Goal: Complete application form

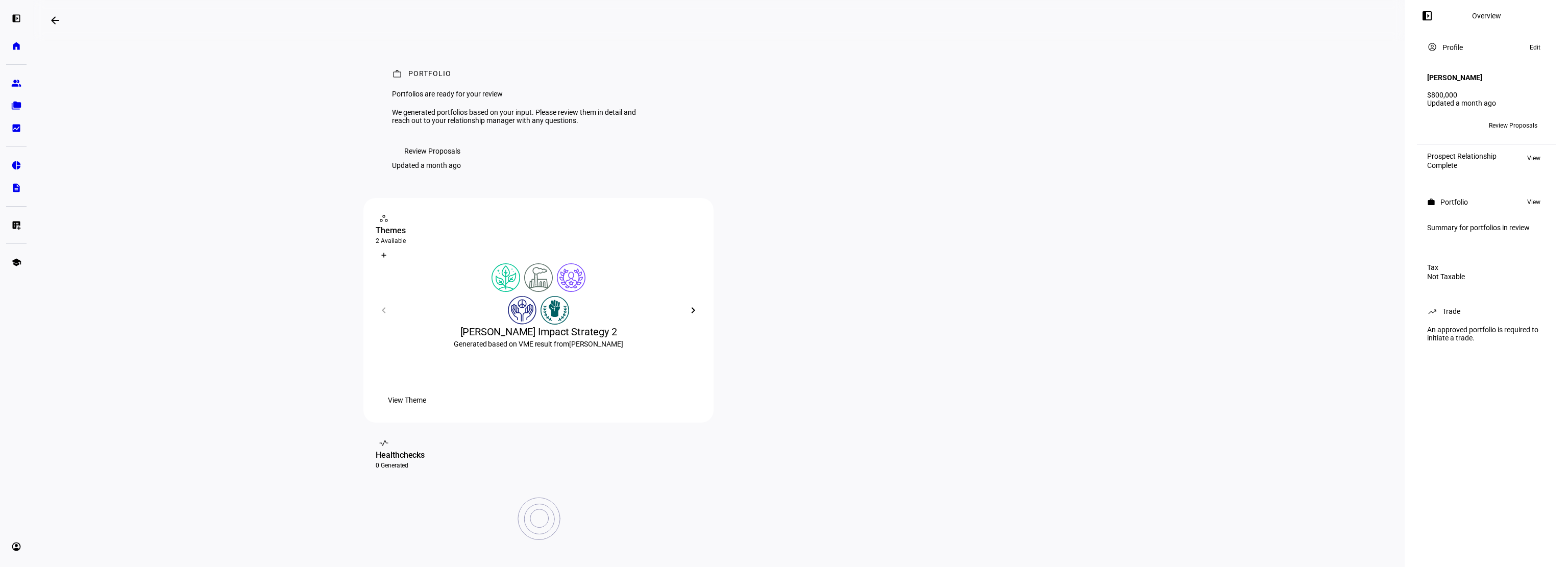
click at [1211, 106] on eth-layout-page-content "arrow_backwards Overview left_panel_close work Portfolio Portfolios are ready f…" at bounding box center [719, 284] width 1372 height 567
click at [16, 78] on eth-mat-symbol "group" at bounding box center [16, 83] width 10 height 10
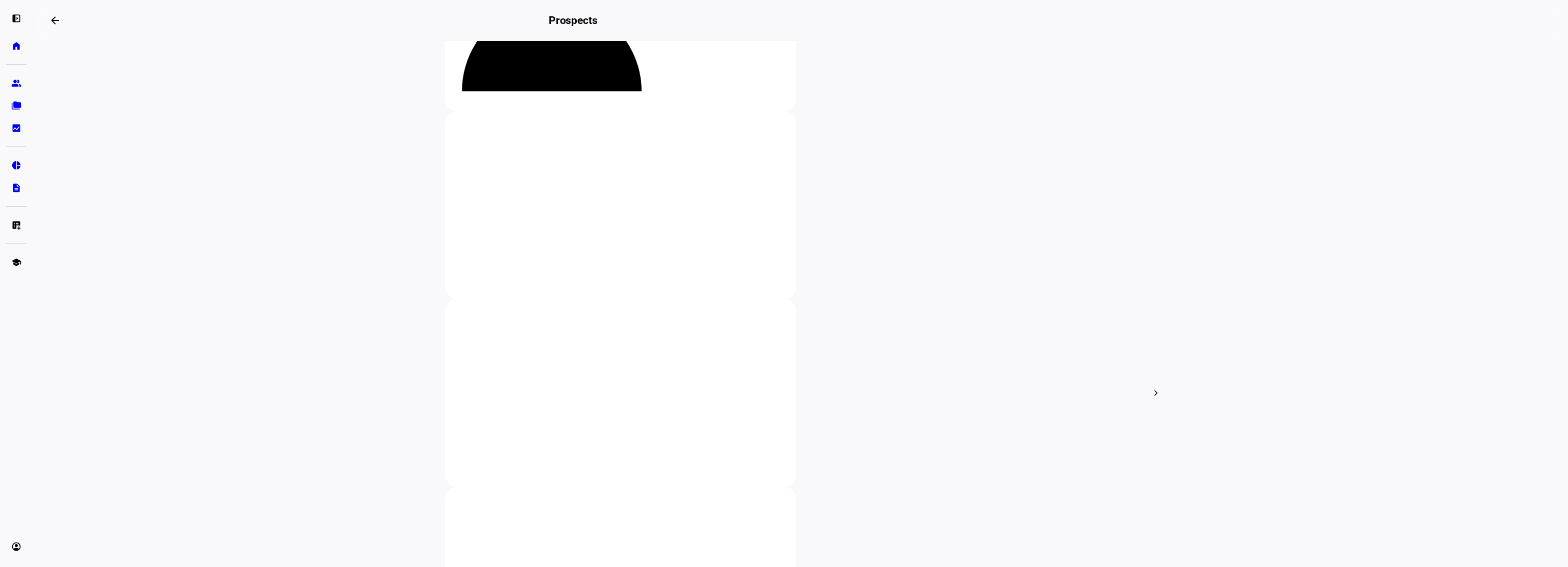
scroll to position [153, 0]
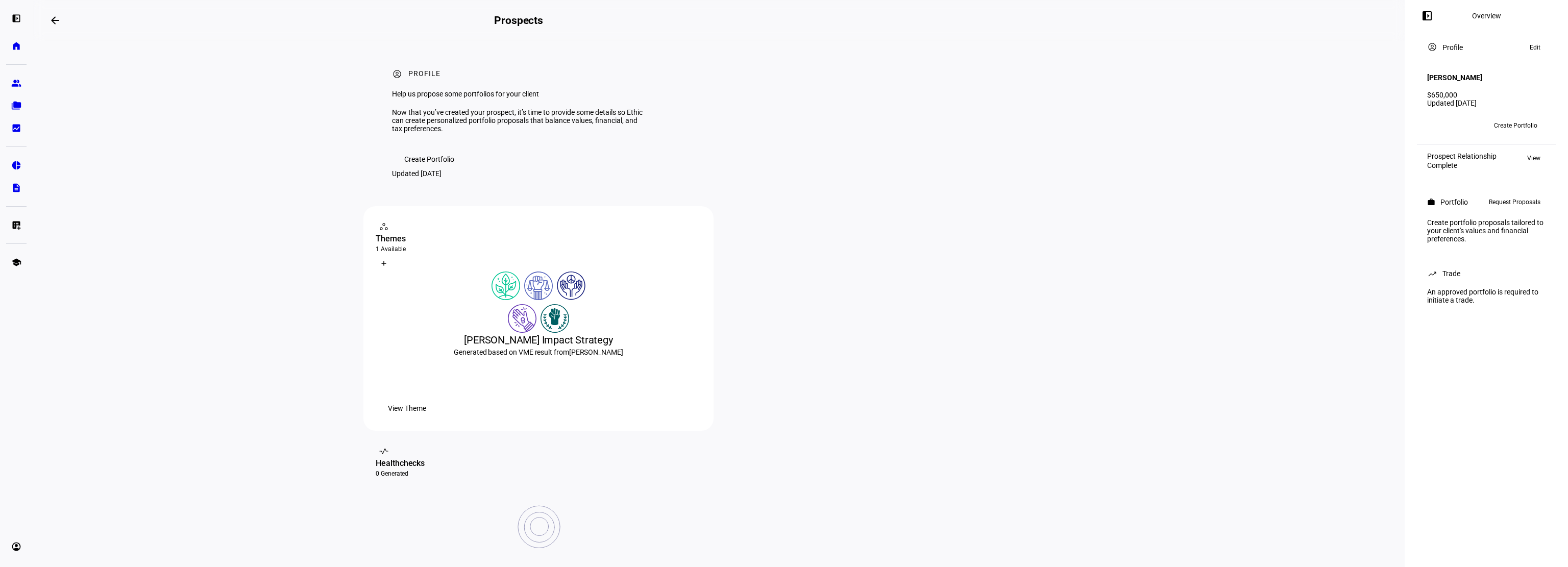
click at [1515, 201] on span "Request Proposals" at bounding box center [1514, 202] width 52 height 12
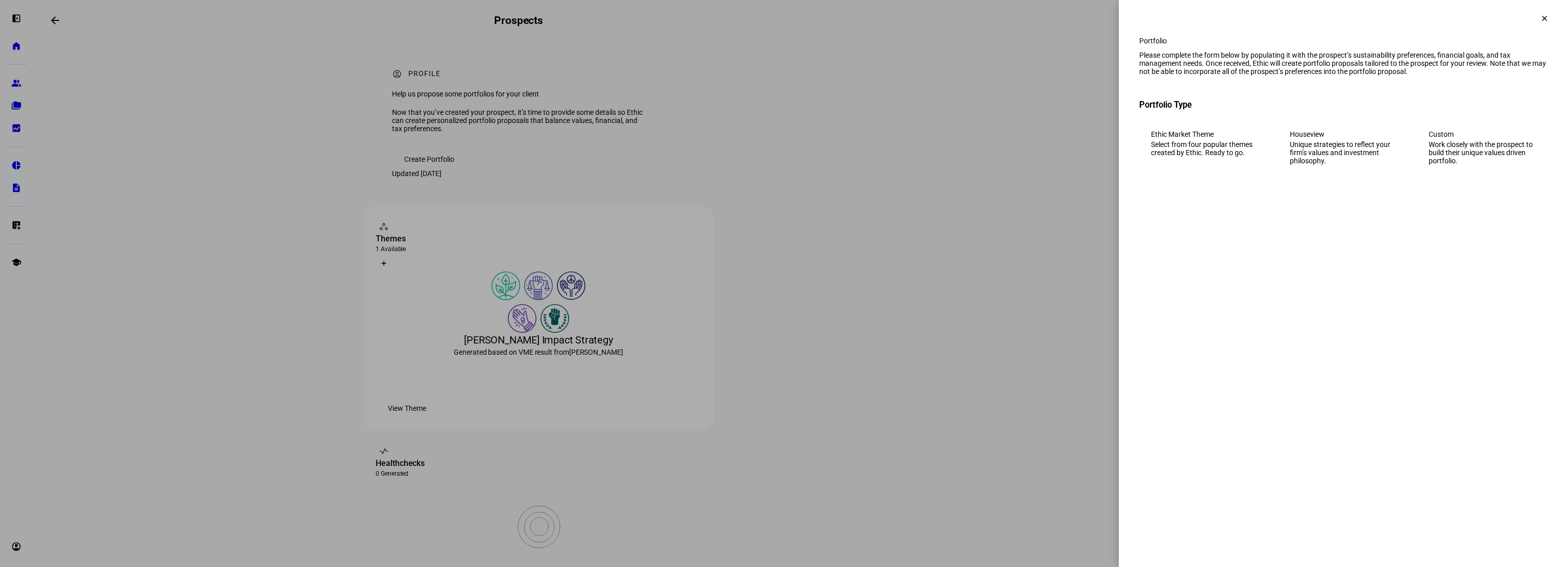
click at [1443, 165] on div "Work closely with the prospect to build their unique values driven portfolio." at bounding box center [1482, 153] width 107 height 24
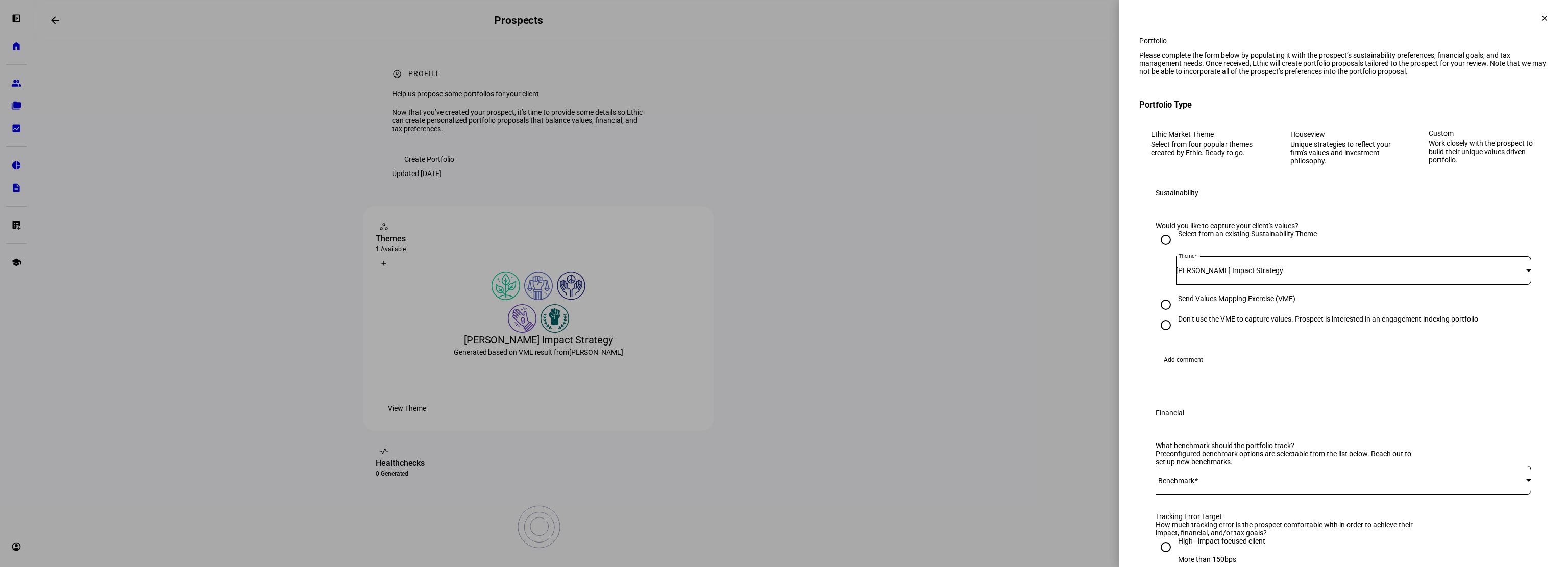
click at [1341, 274] on div "[PERSON_NAME] Impact Strategy" at bounding box center [1351, 270] width 350 height 8
click at [1341, 316] on div at bounding box center [784, 284] width 1568 height 567
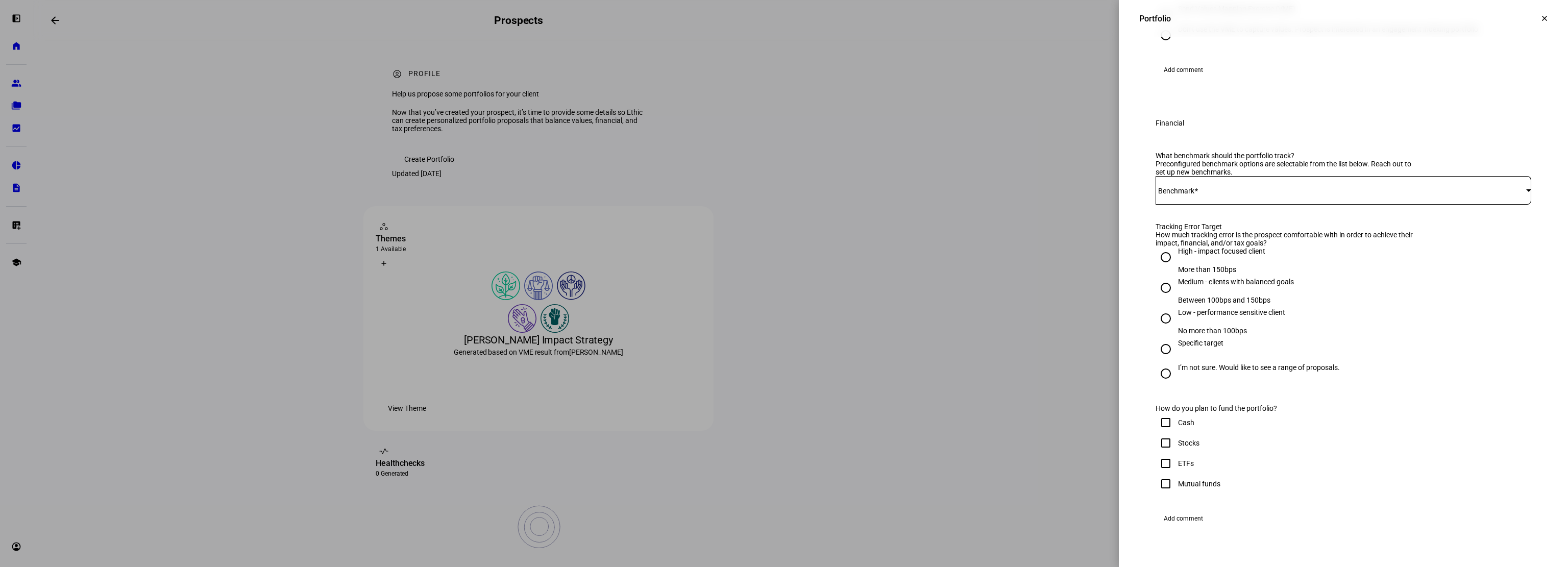
scroll to position [306, 0]
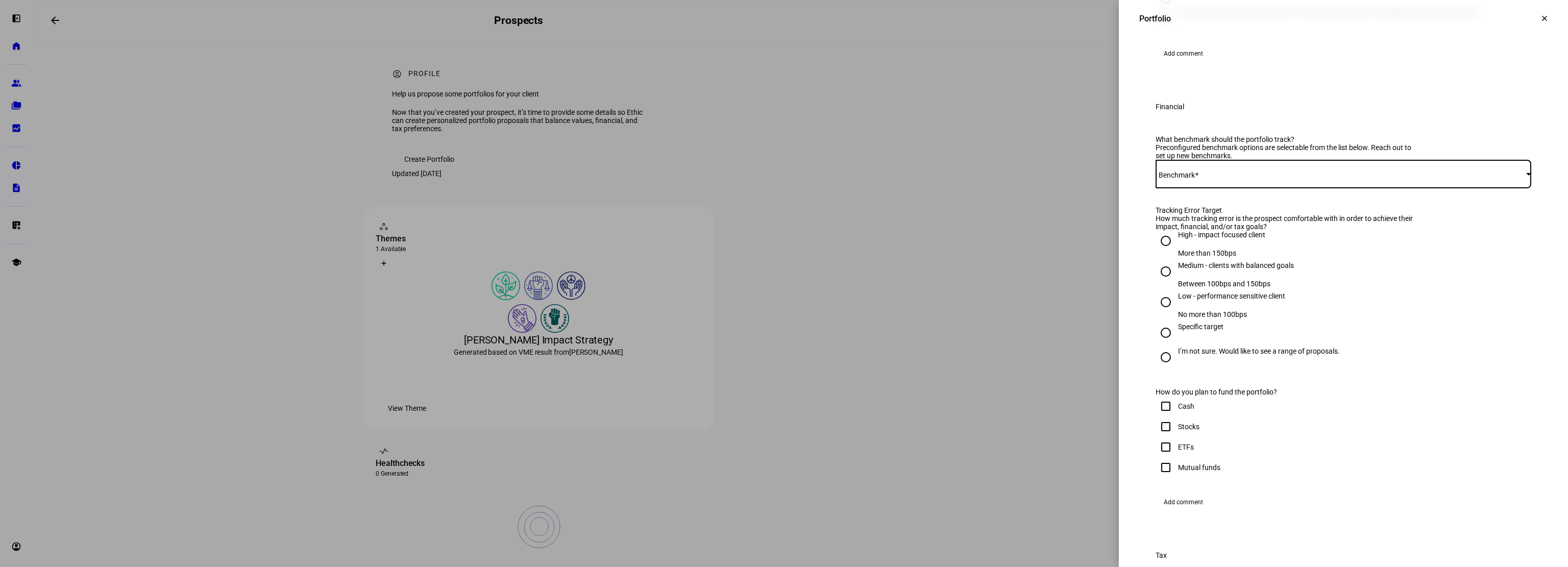
click at [1345, 178] on span at bounding box center [1340, 173] width 371 height 8
click at [1340, 287] on mat-option "iShares CORE S&P 500 ETF - IVV" at bounding box center [1335, 289] width 374 height 24
click at [1157, 251] on input "High - impact focused client More than 150bps" at bounding box center [1166, 241] width 21 height 21
radio input "true"
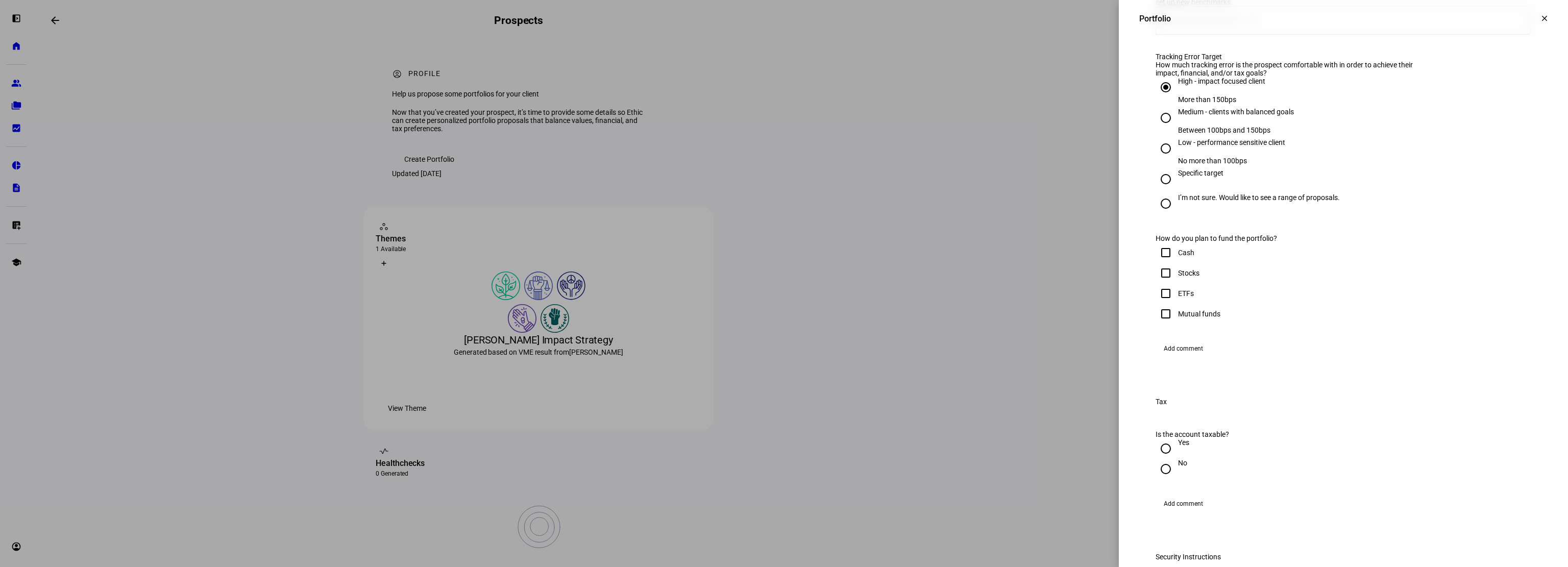
scroll to position [510, 0]
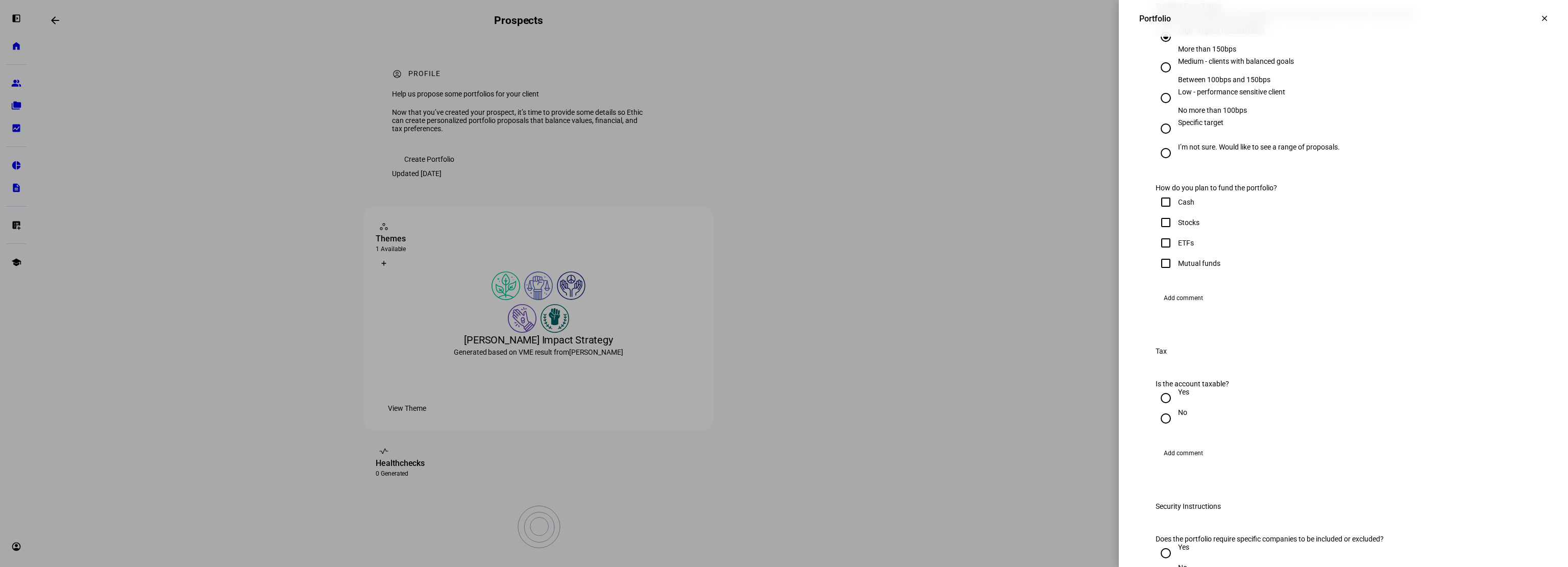
click at [1155, 253] on input "ETFs" at bounding box center [1166, 243] width 21 height 21
checkbox input "true"
click at [1155, 273] on input "Mutual funds" at bounding box center [1166, 263] width 21 height 21
checkbox input "true"
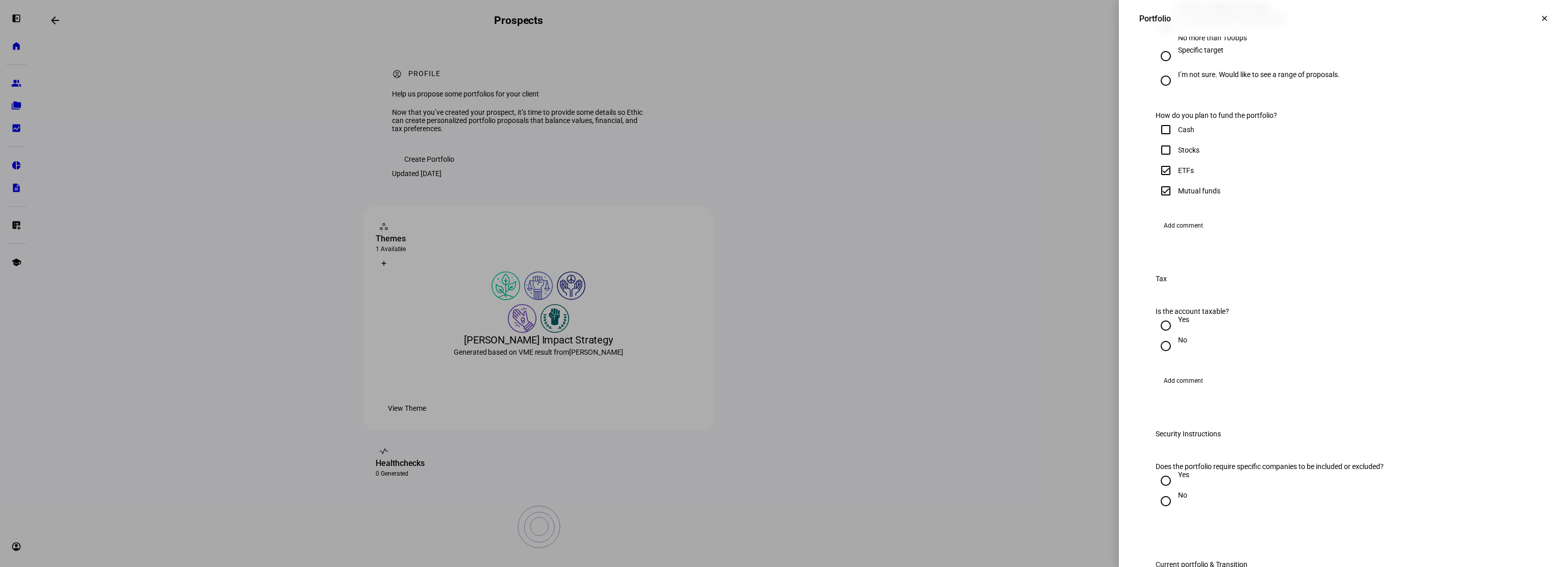
scroll to position [612, 0]
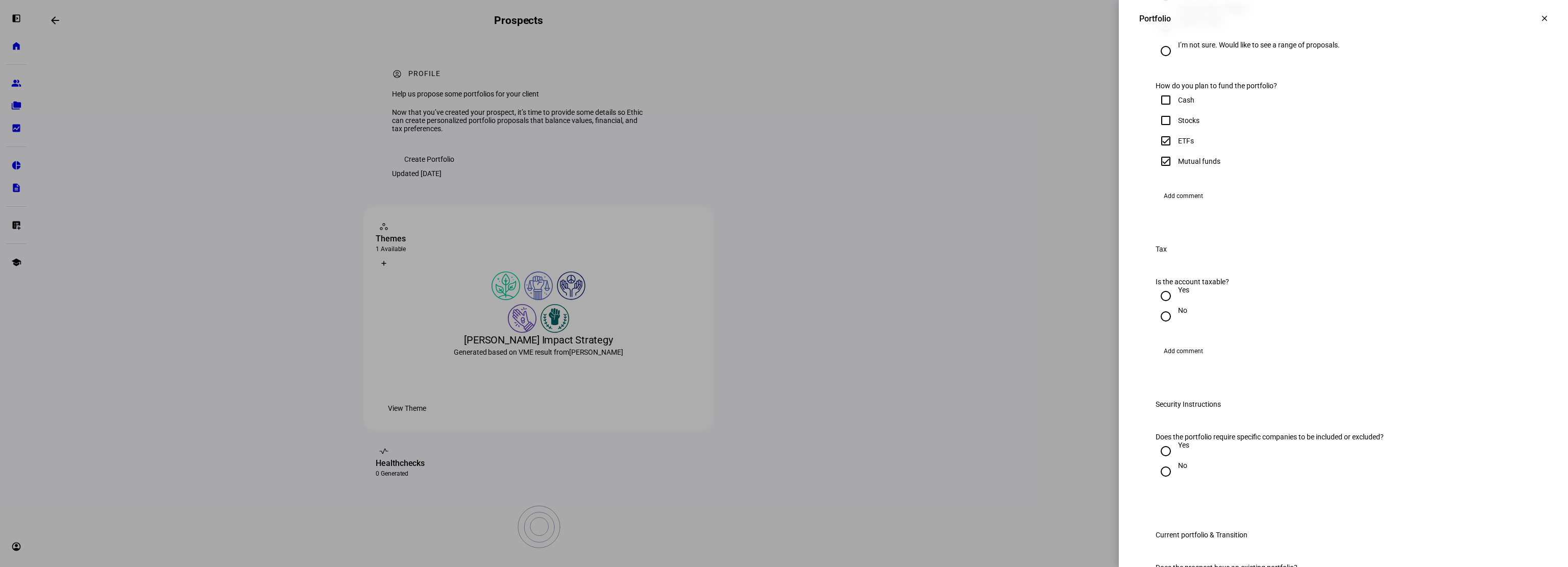
click at [1155, 327] on input "No" at bounding box center [1166, 316] width 21 height 21
radio input "true"
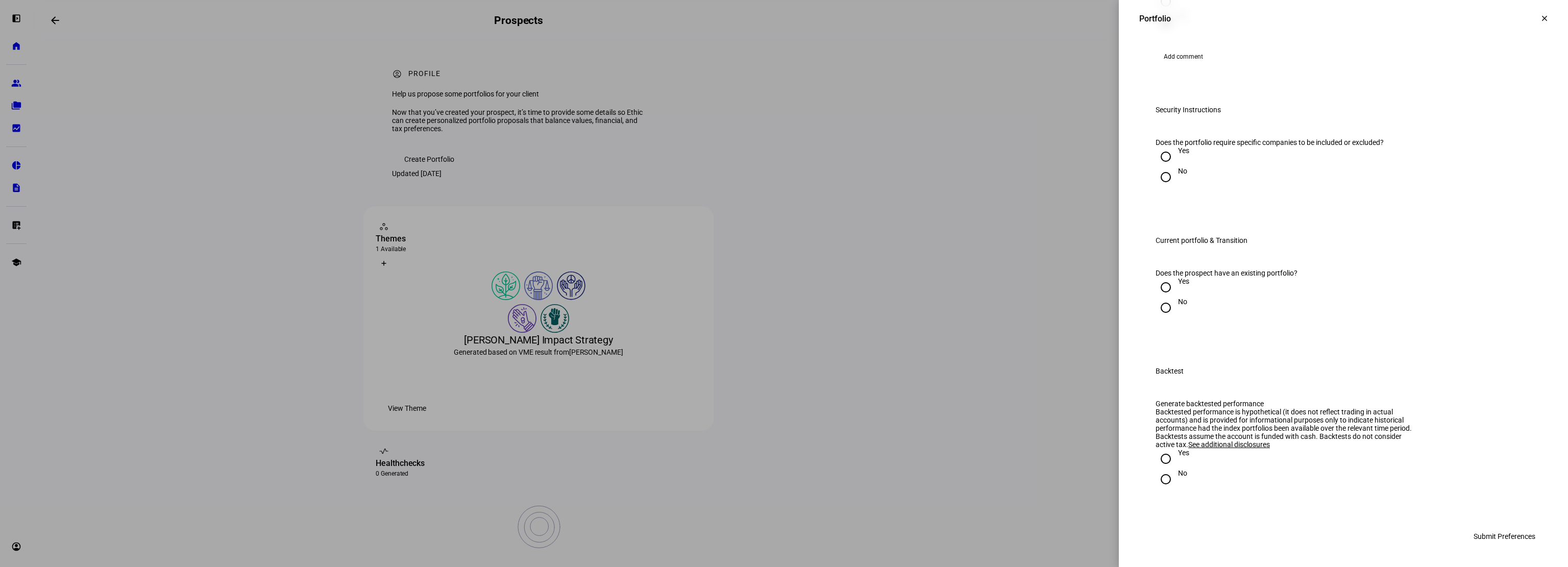
scroll to position [1020, 0]
click at [1161, 167] on input "Yes" at bounding box center [1166, 157] width 21 height 21
radio input "true"
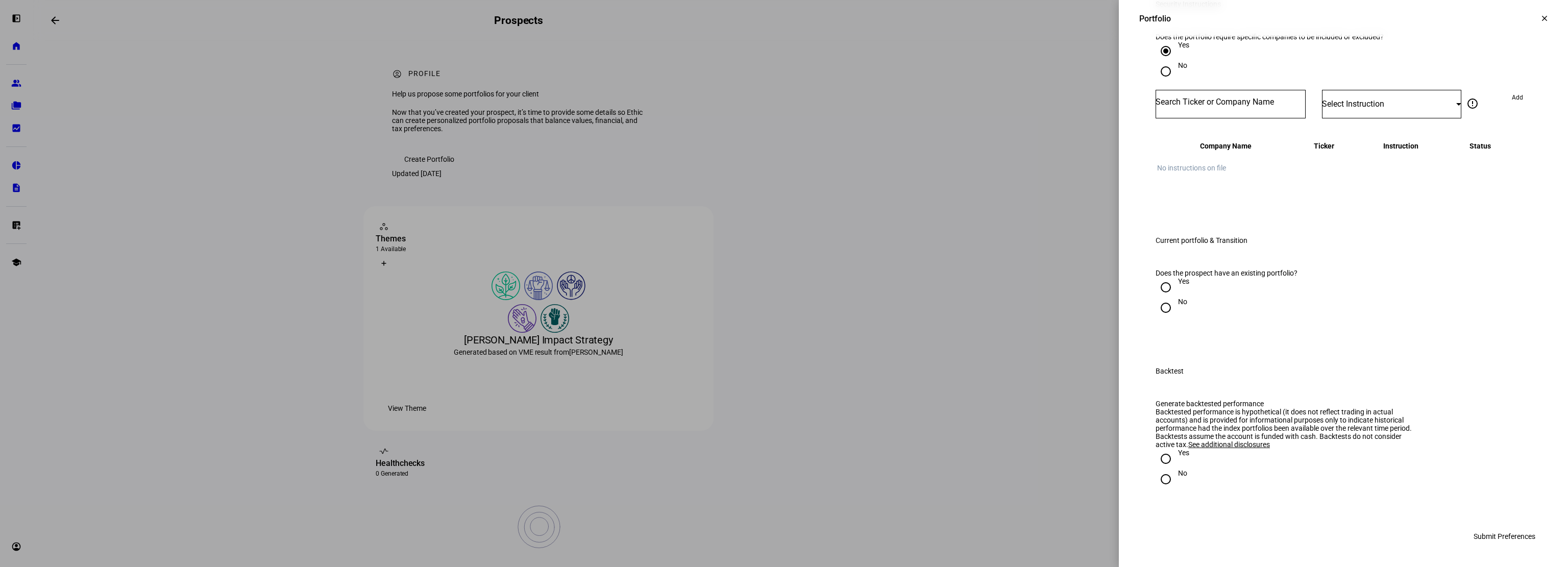
click at [1157, 82] on input "No" at bounding box center [1166, 72] width 21 height 21
radio input "true"
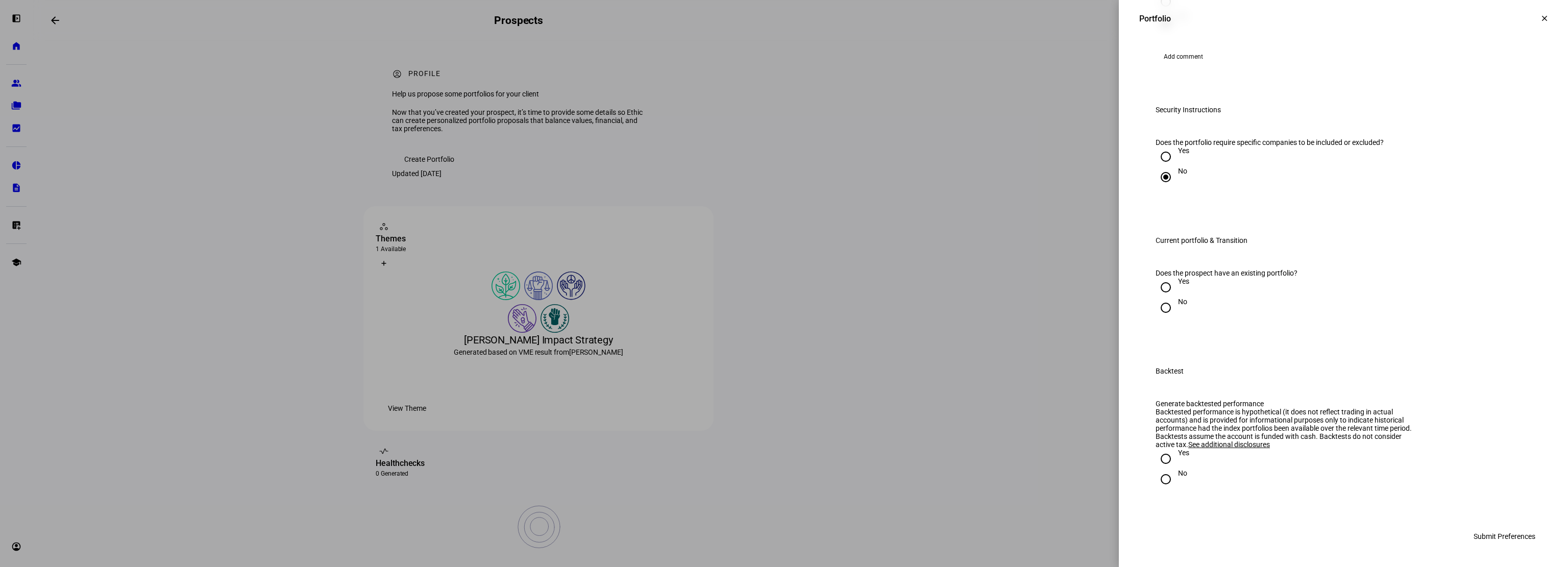
click at [1158, 297] on input "Yes" at bounding box center [1166, 287] width 21 height 21
radio input "true"
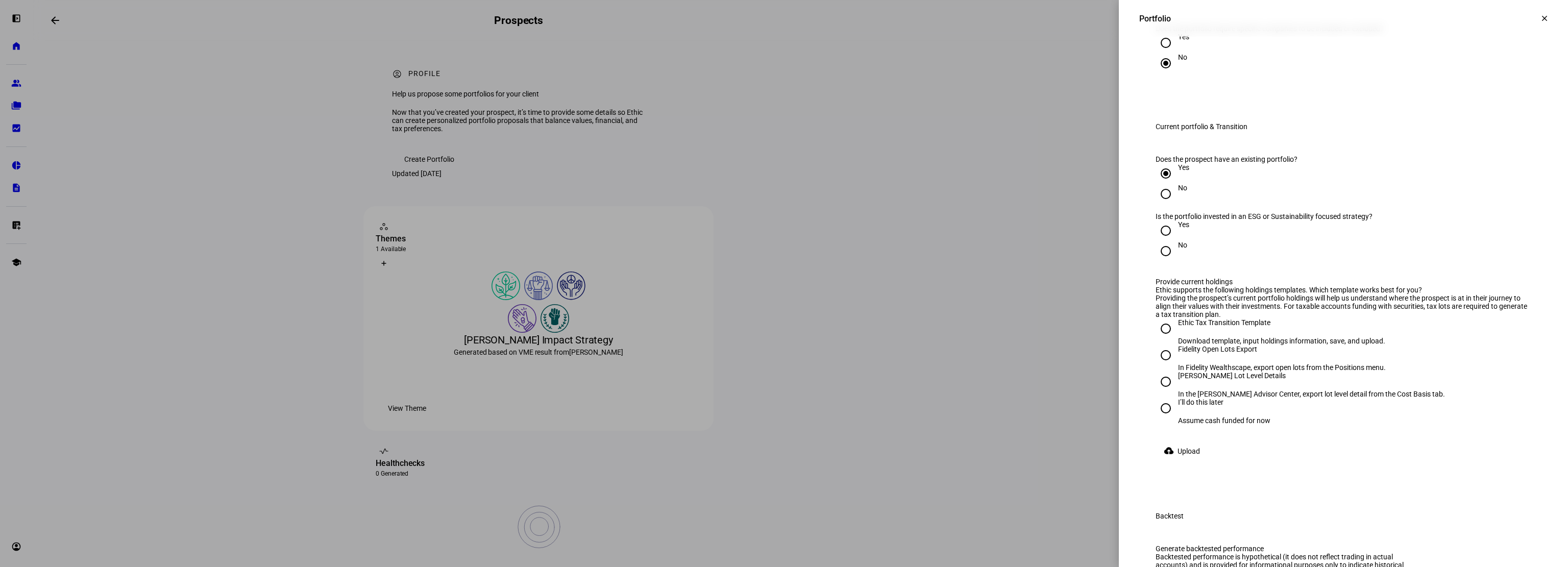
click at [1157, 241] on input "Yes" at bounding box center [1166, 231] width 21 height 21
radio input "true"
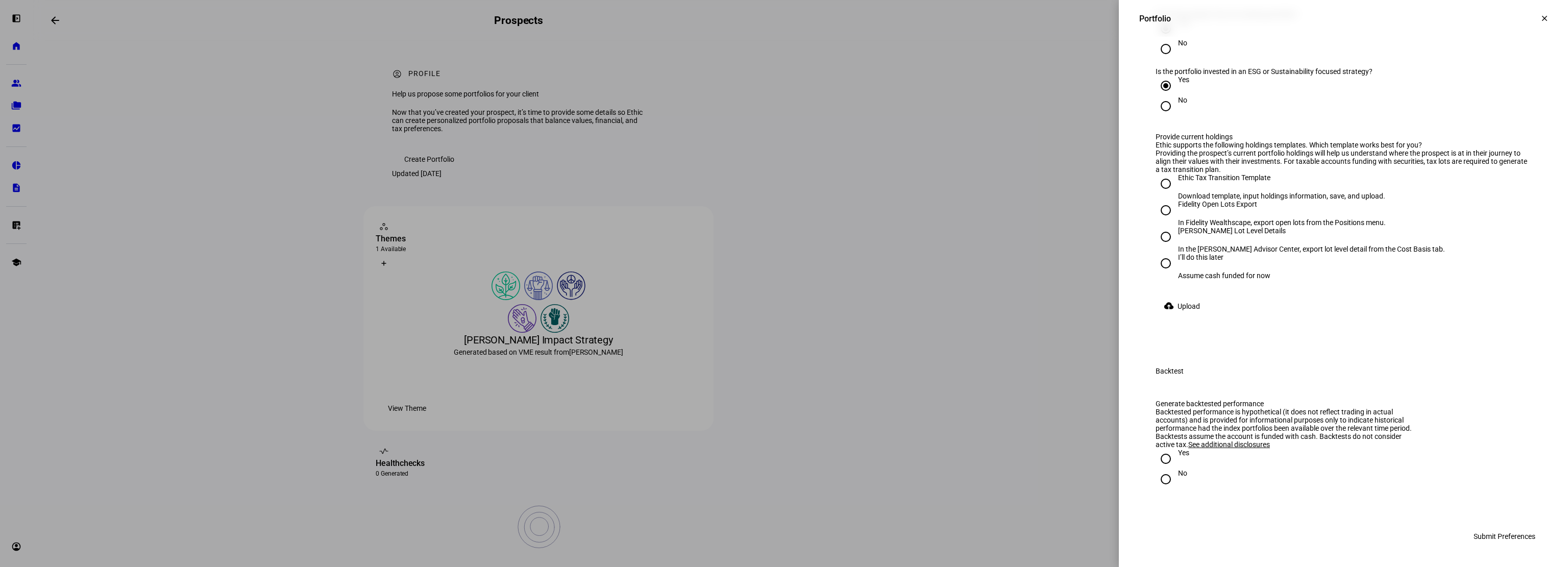
scroll to position [1174, 0]
click at [752, 369] on div at bounding box center [784, 284] width 1568 height 567
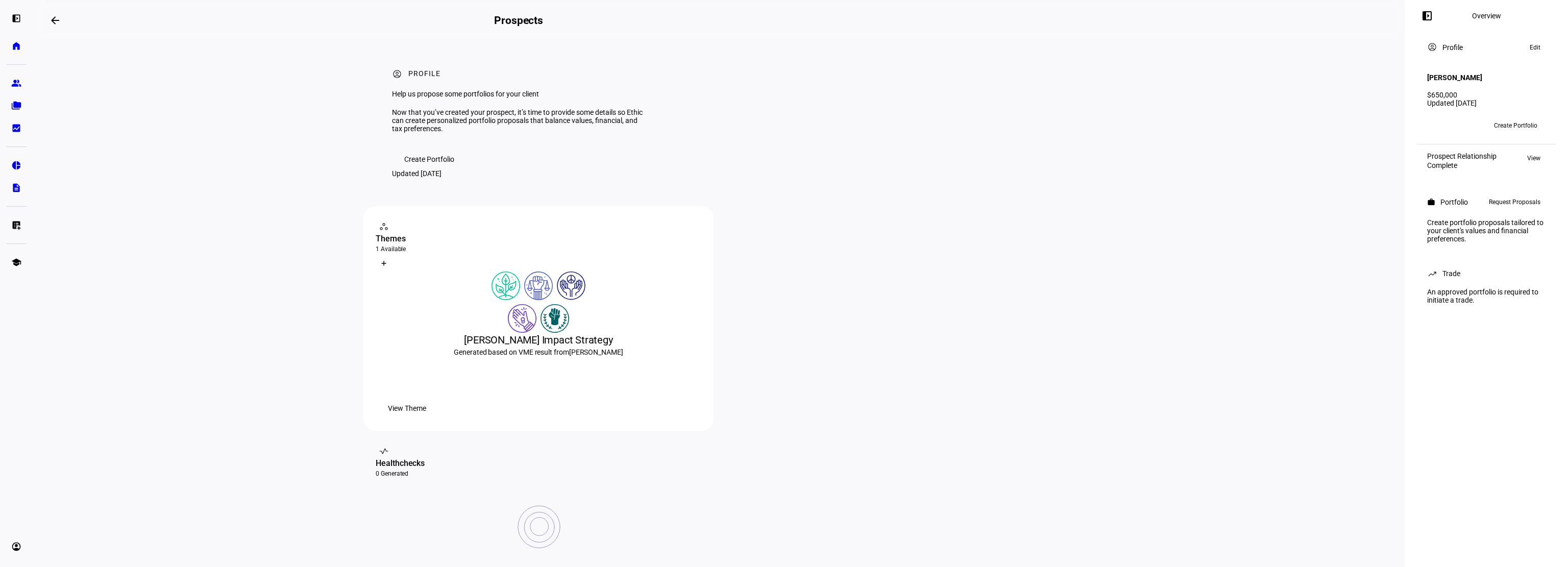
click at [1517, 198] on span "Request Proposals" at bounding box center [1514, 202] width 52 height 12
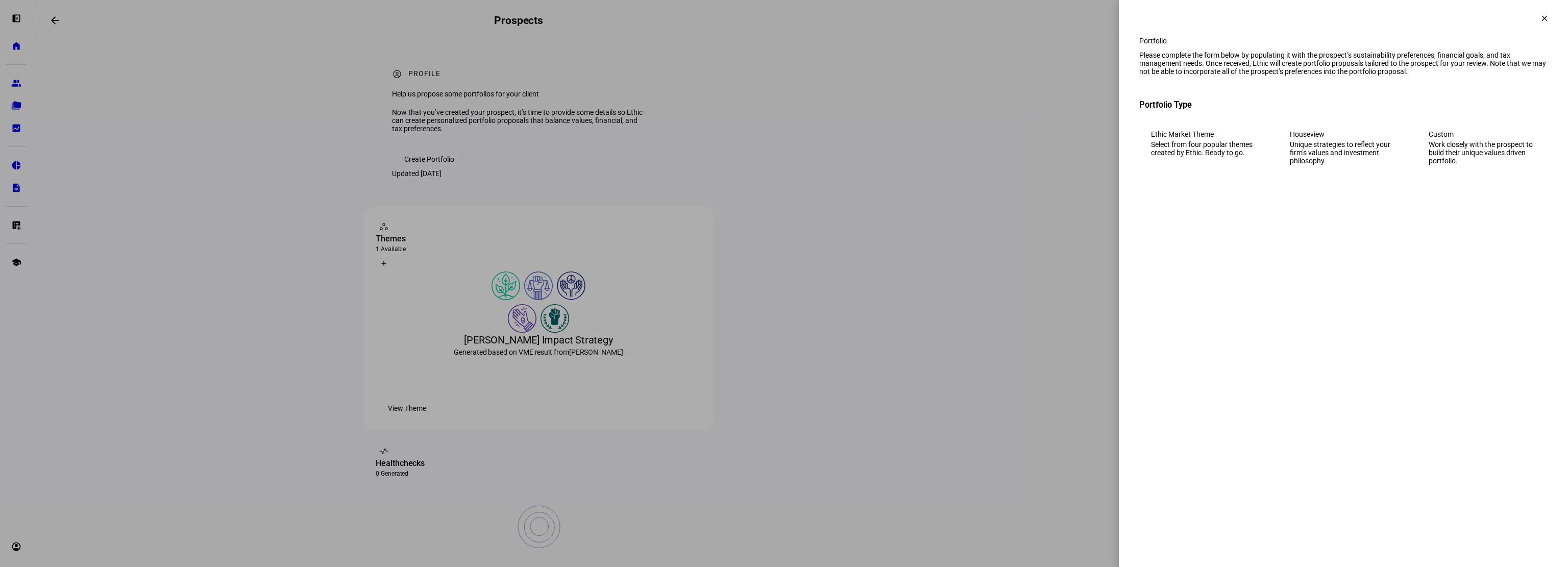
click at [1469, 165] on div "Work closely with the prospect to build their unique values driven portfolio." at bounding box center [1482, 153] width 107 height 24
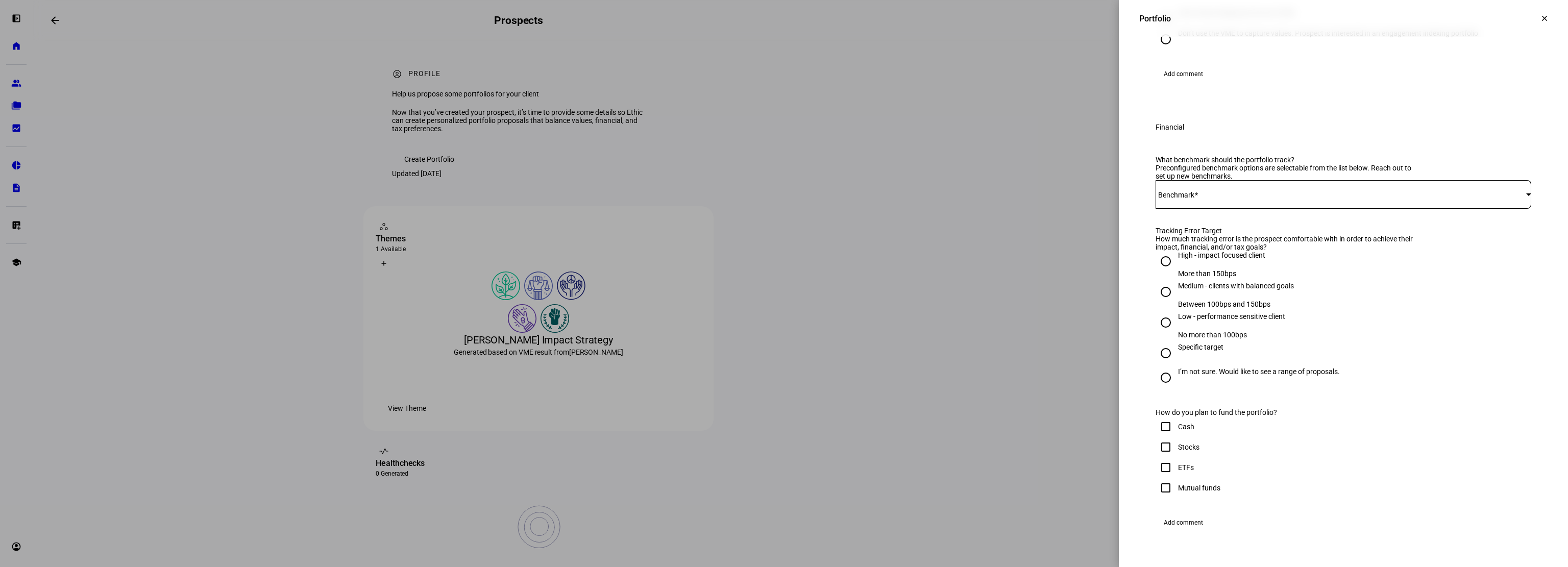
scroll to position [306, 0]
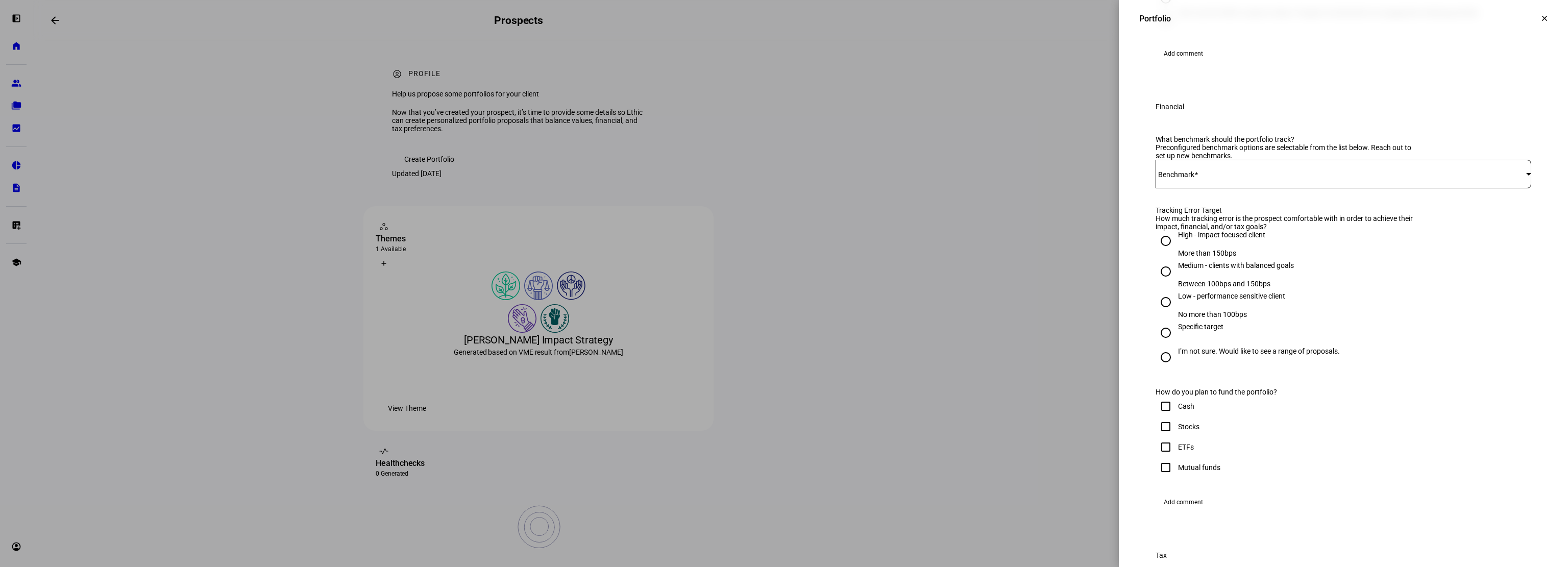
click at [214, 204] on div at bounding box center [784, 284] width 1568 height 567
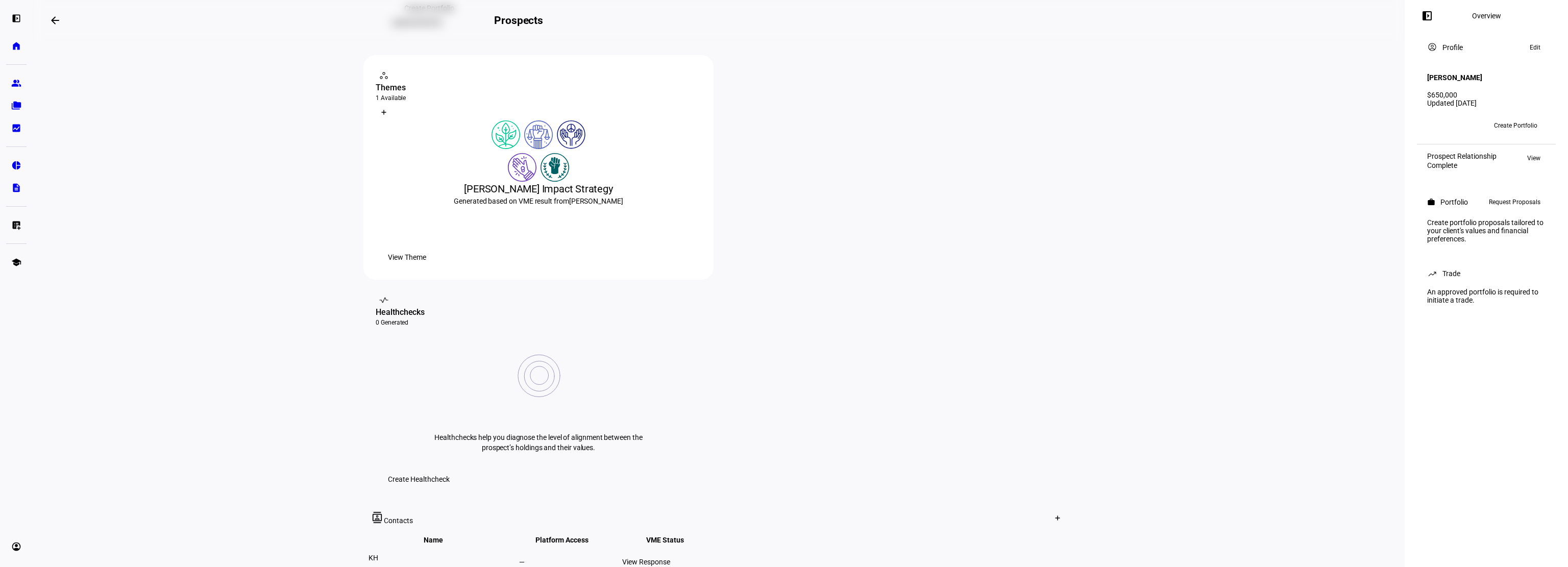
scroll to position [153, 0]
click at [426, 265] on span "View Theme" at bounding box center [407, 255] width 38 height 21
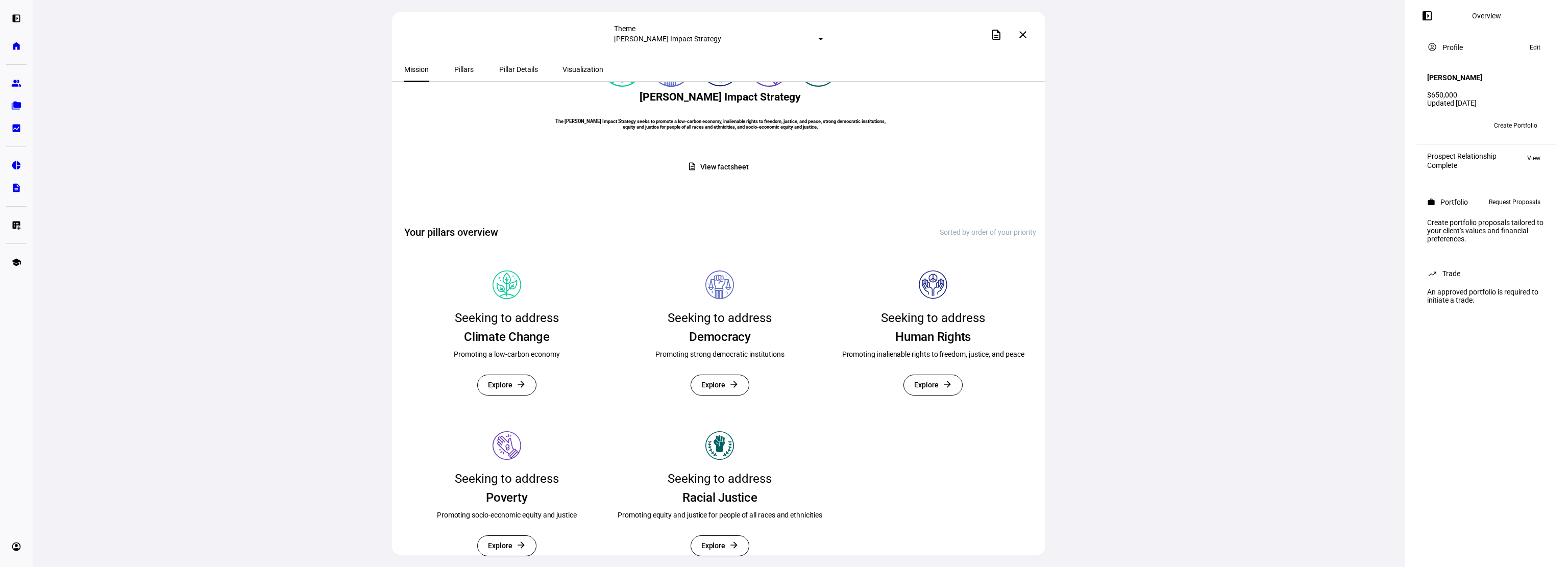
scroll to position [92, 0]
click at [1029, 33] on span at bounding box center [1023, 35] width 24 height 24
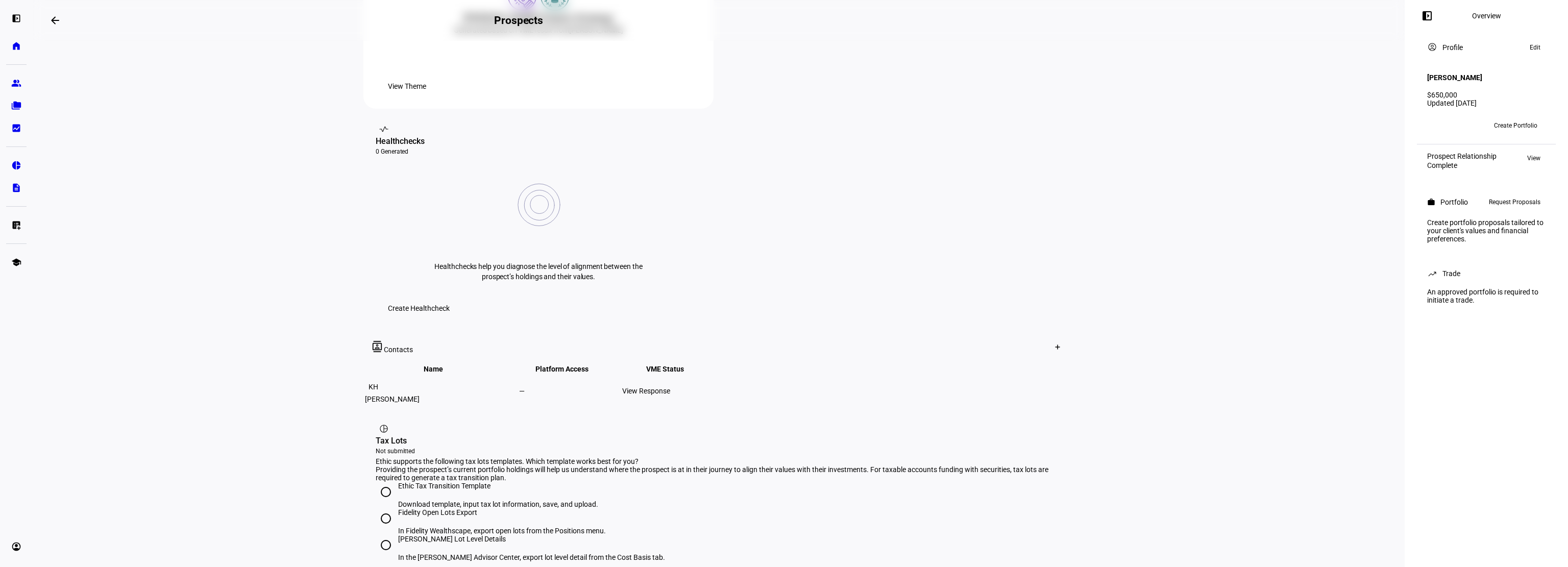
scroll to position [400, 0]
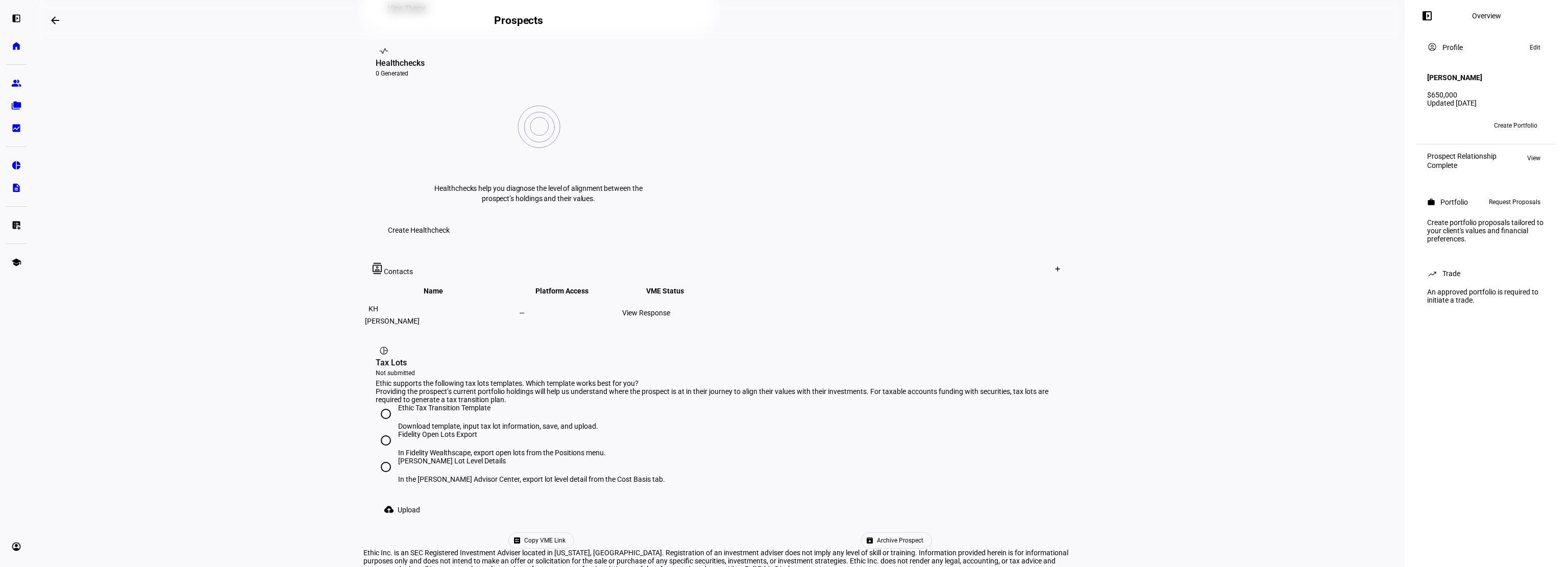
click at [723, 308] on div "View Response" at bounding box center [673, 312] width 101 height 8
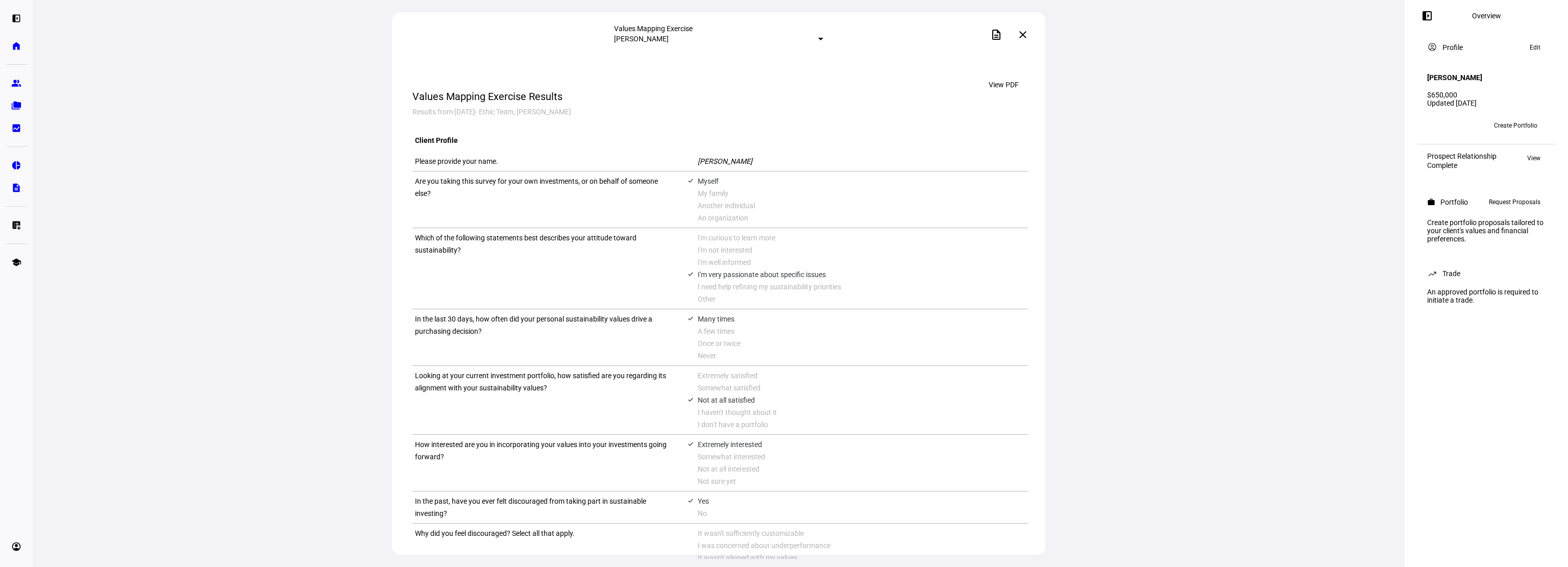
click at [713, 135] on div "Client Profile" at bounding box center [720, 140] width 615 height 18
click at [1511, 202] on span "Request Proposals" at bounding box center [1514, 202] width 52 height 12
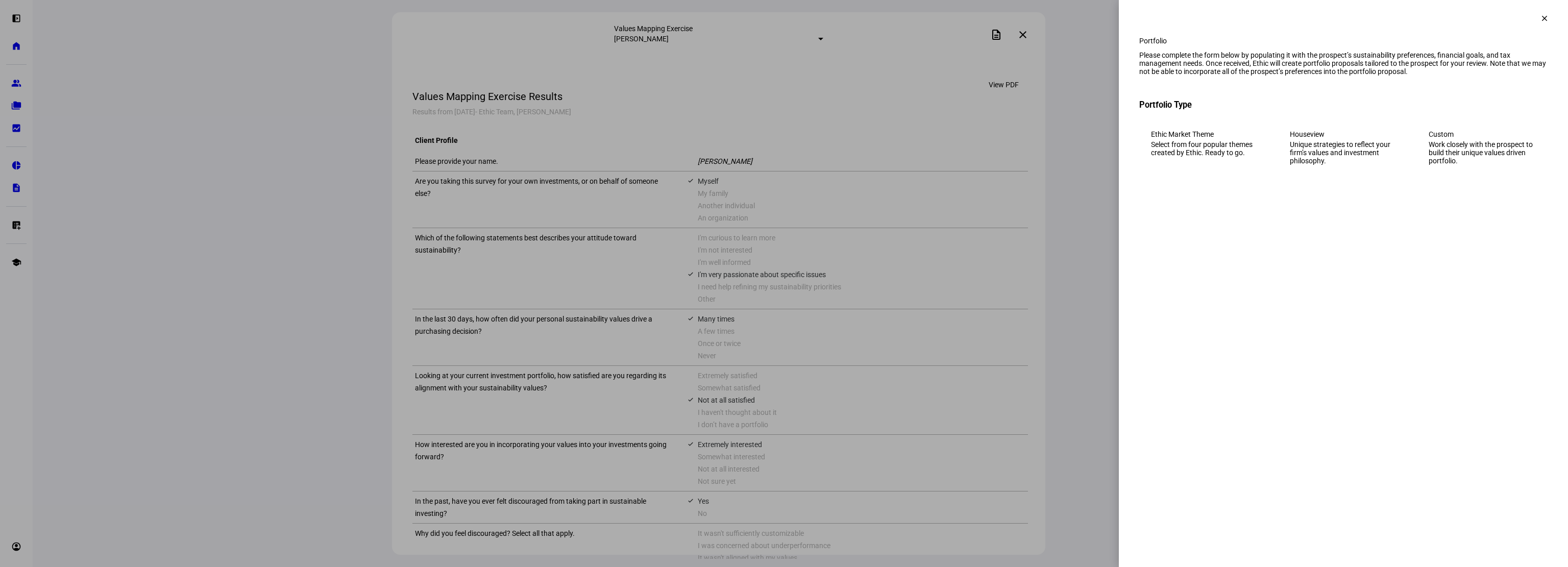
click at [1443, 165] on div "Work closely with the prospect to build their unique values driven portfolio." at bounding box center [1482, 153] width 107 height 24
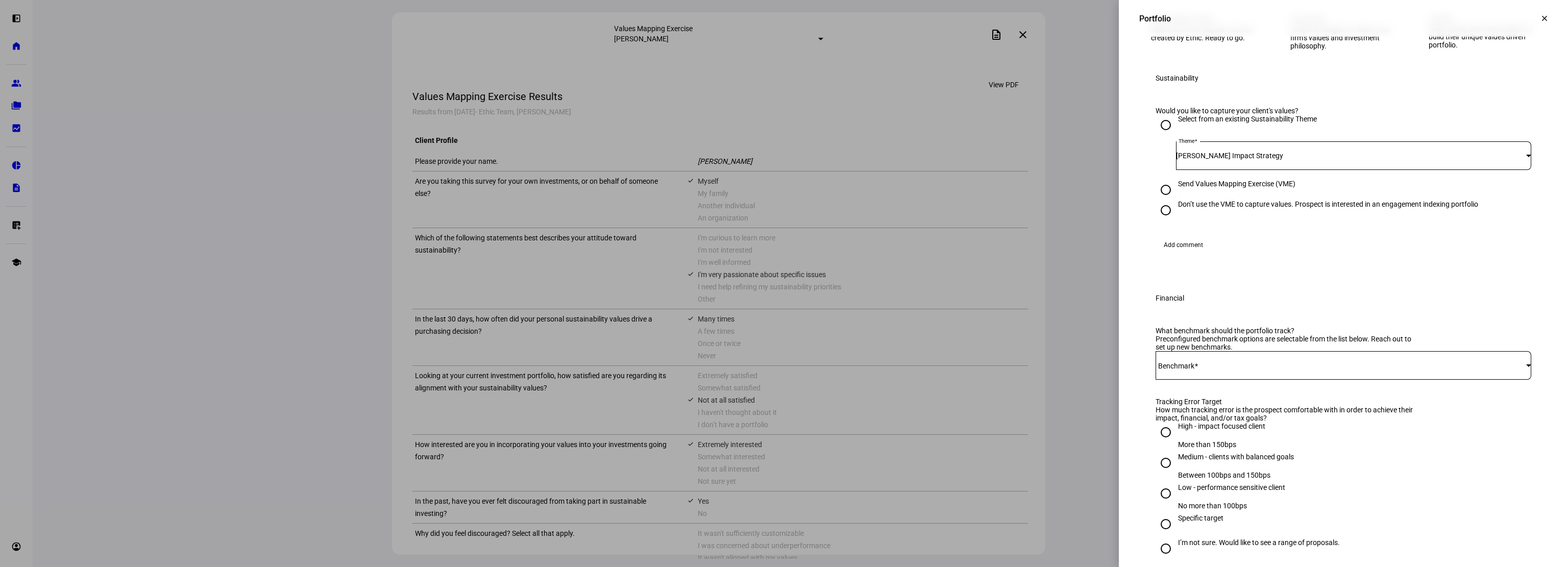
scroll to position [153, 0]
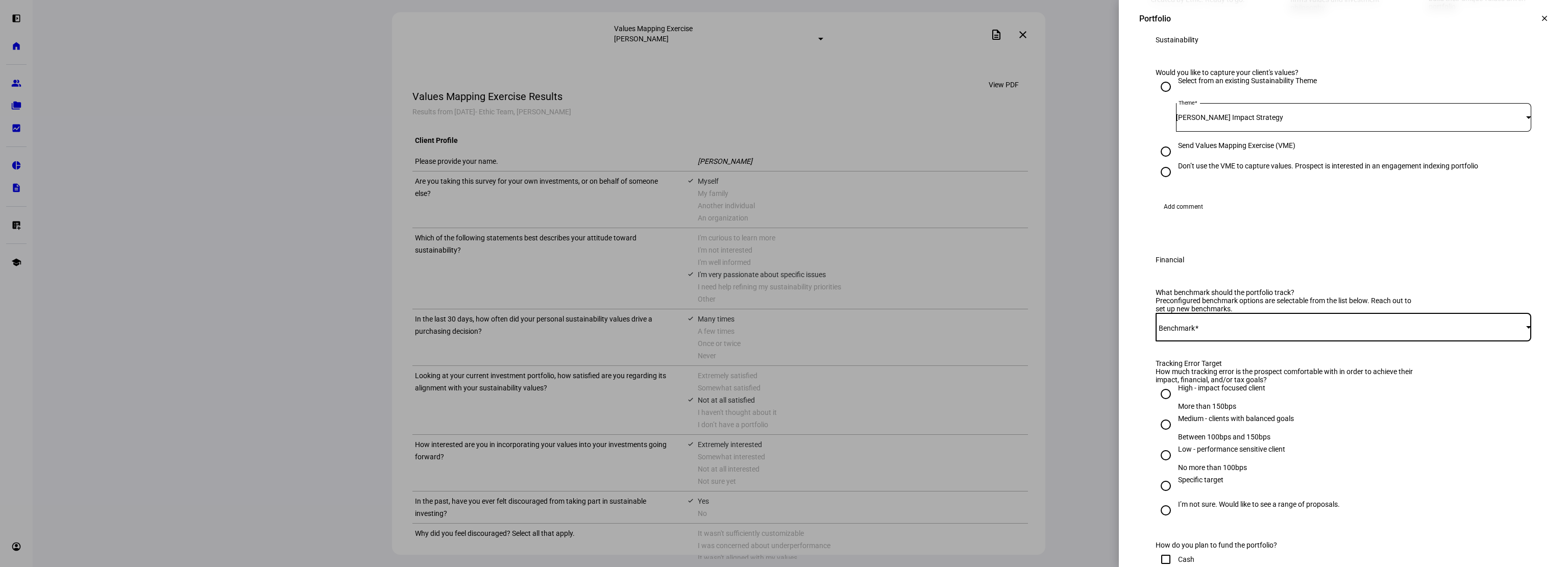
click at [1273, 331] on span at bounding box center [1340, 327] width 371 height 8
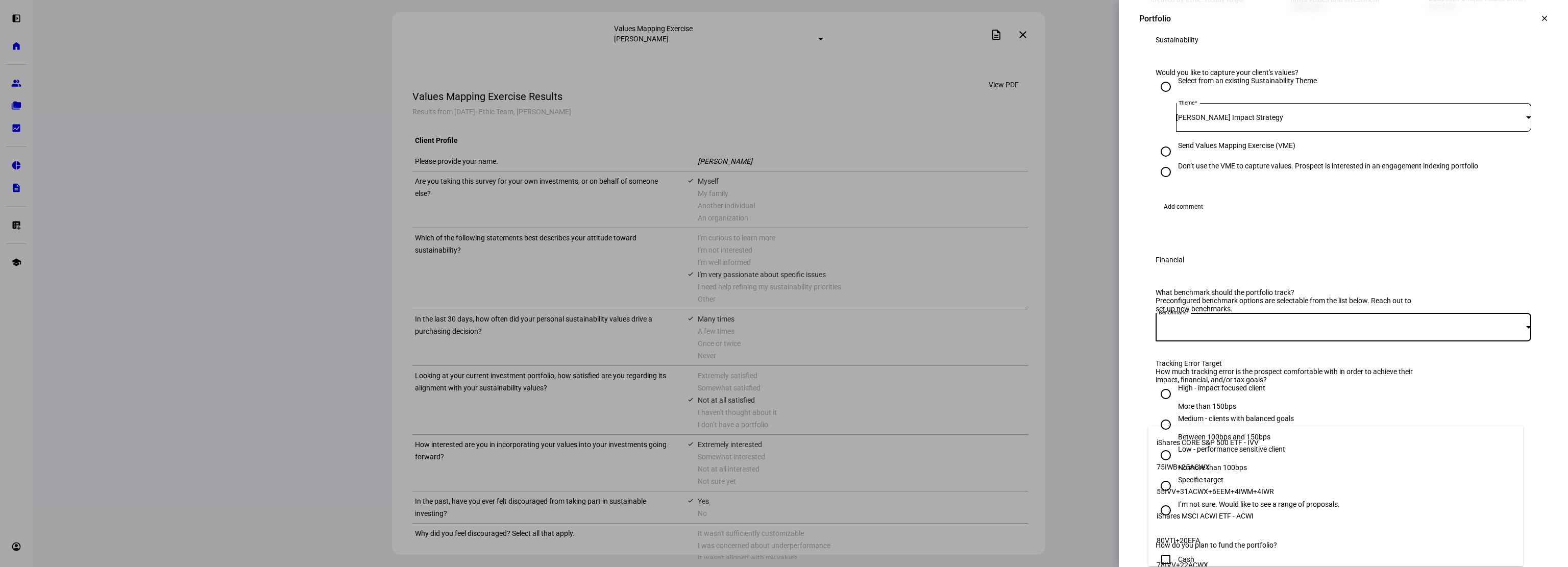
click at [1264, 436] on mat-option "iShares CORE S&P 500 ETF - IVV" at bounding box center [1335, 442] width 374 height 24
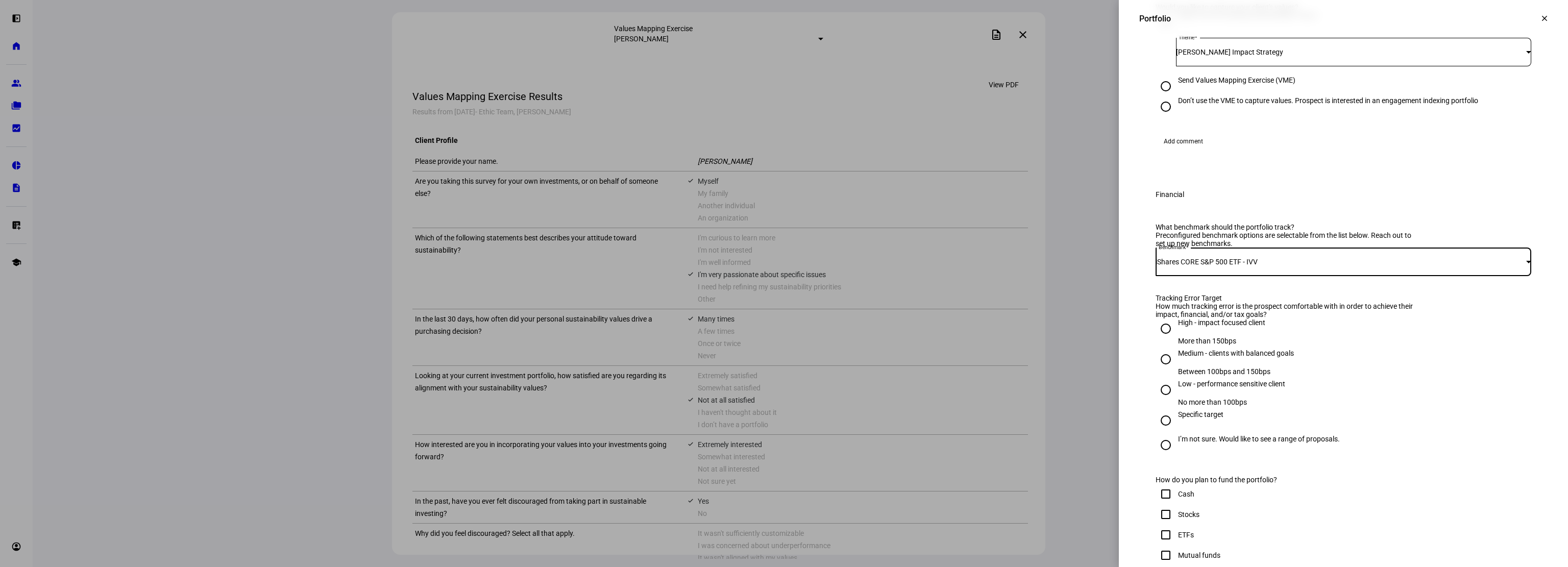
scroll to position [408, 0]
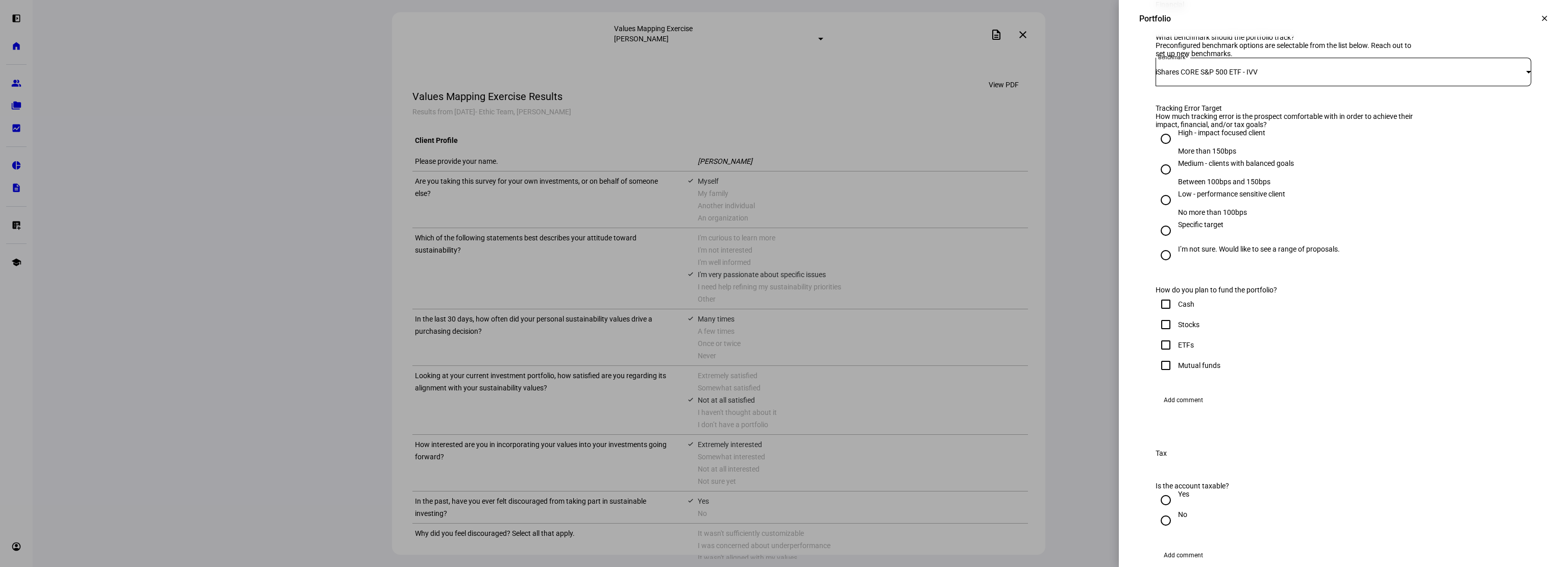
click at [1158, 149] on input "High - impact focused client More than 150bps" at bounding box center [1166, 139] width 21 height 21
radio input "true"
click at [1158, 355] on input "ETFs" at bounding box center [1166, 345] width 21 height 21
checkbox input "true"
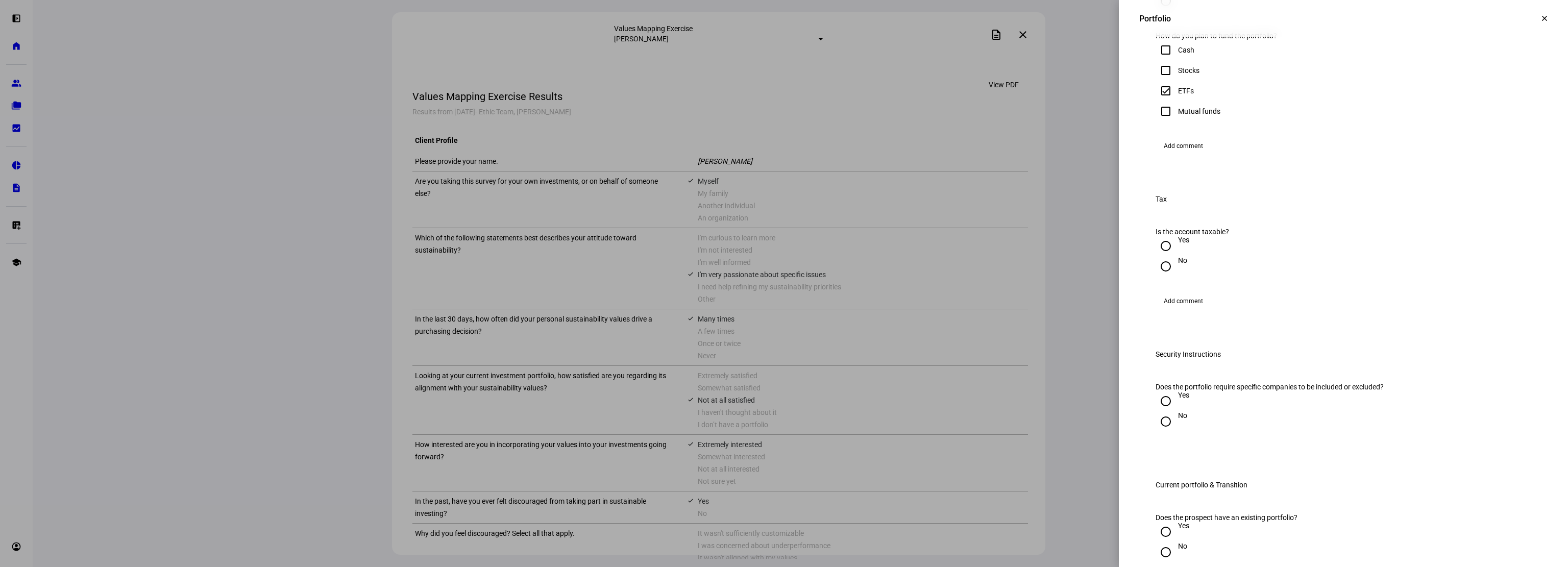
scroll to position [663, 0]
click at [1155, 276] on input "No" at bounding box center [1166, 265] width 21 height 21
radio input "true"
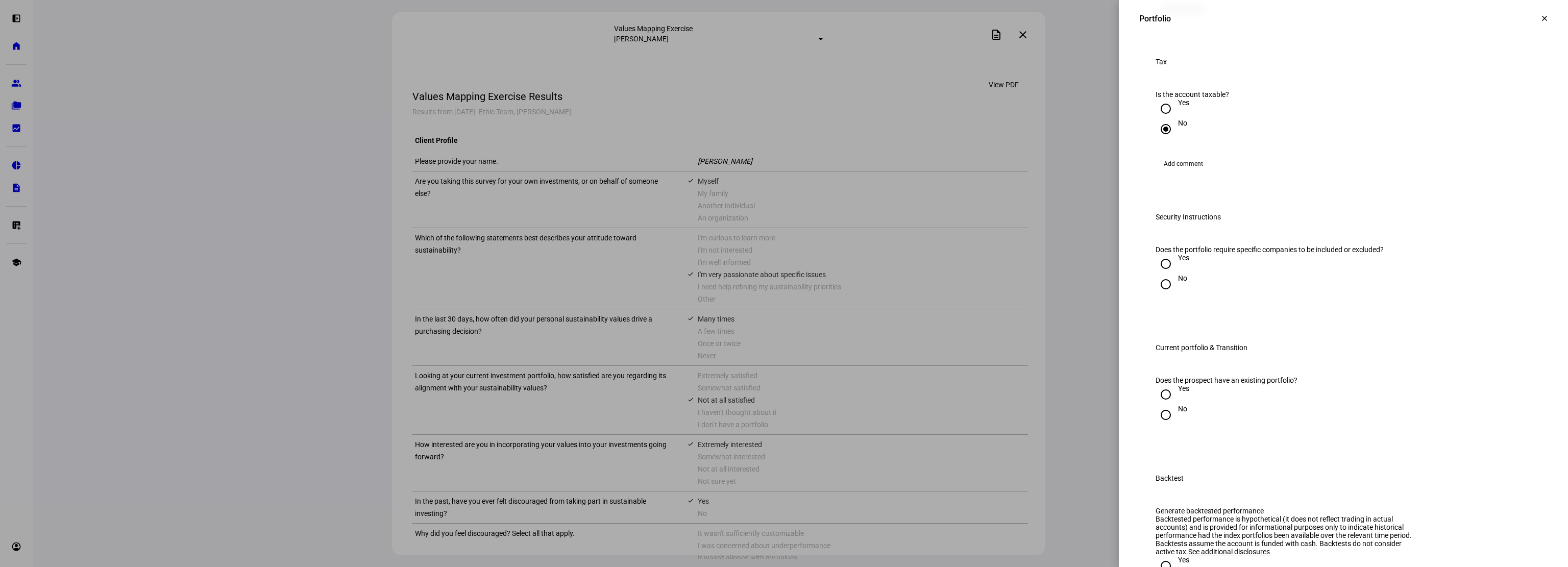
scroll to position [868, 0]
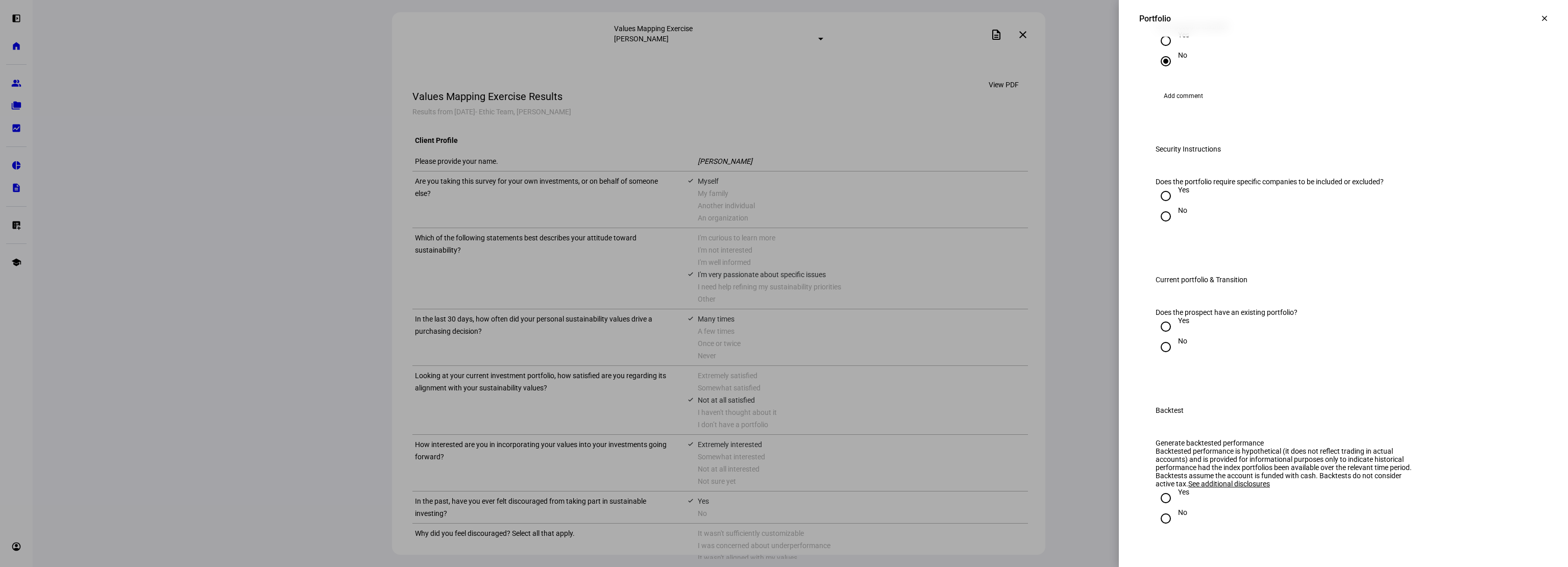
click at [1158, 226] on input "No" at bounding box center [1166, 217] width 21 height 21
radio input "true"
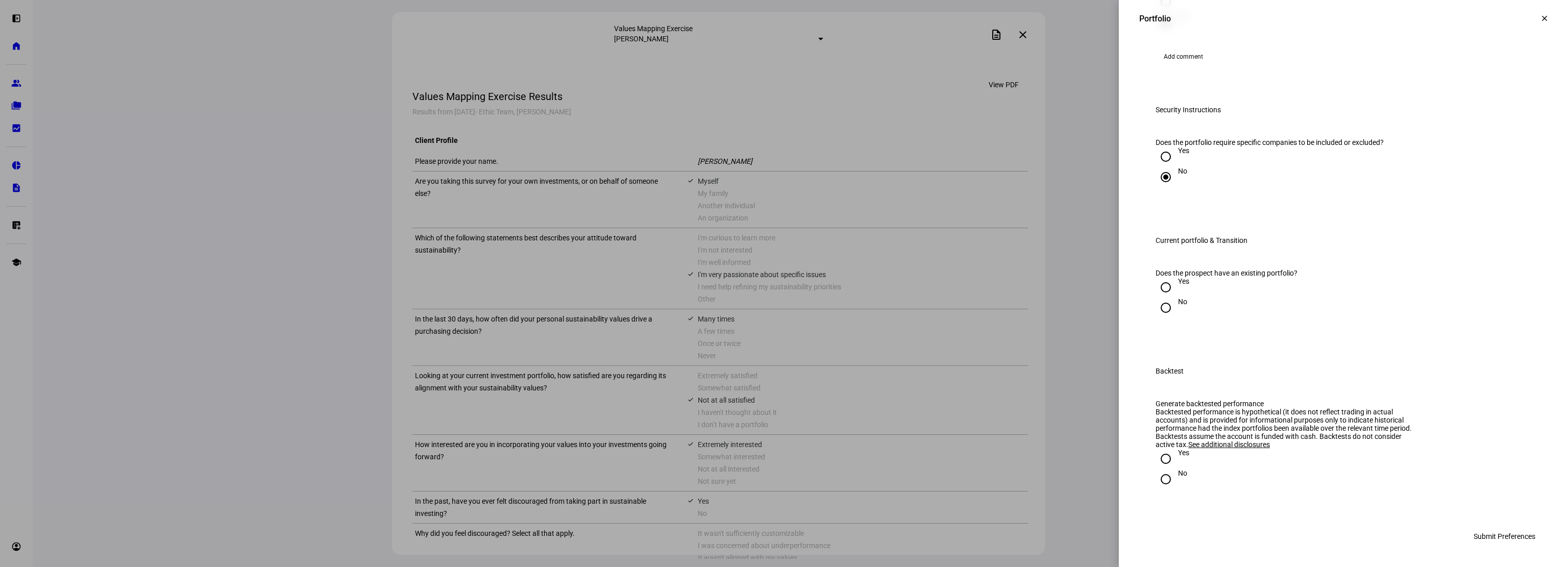
scroll to position [1091, 0]
click at [1155, 277] on input "Yes" at bounding box center [1166, 287] width 21 height 21
radio input "true"
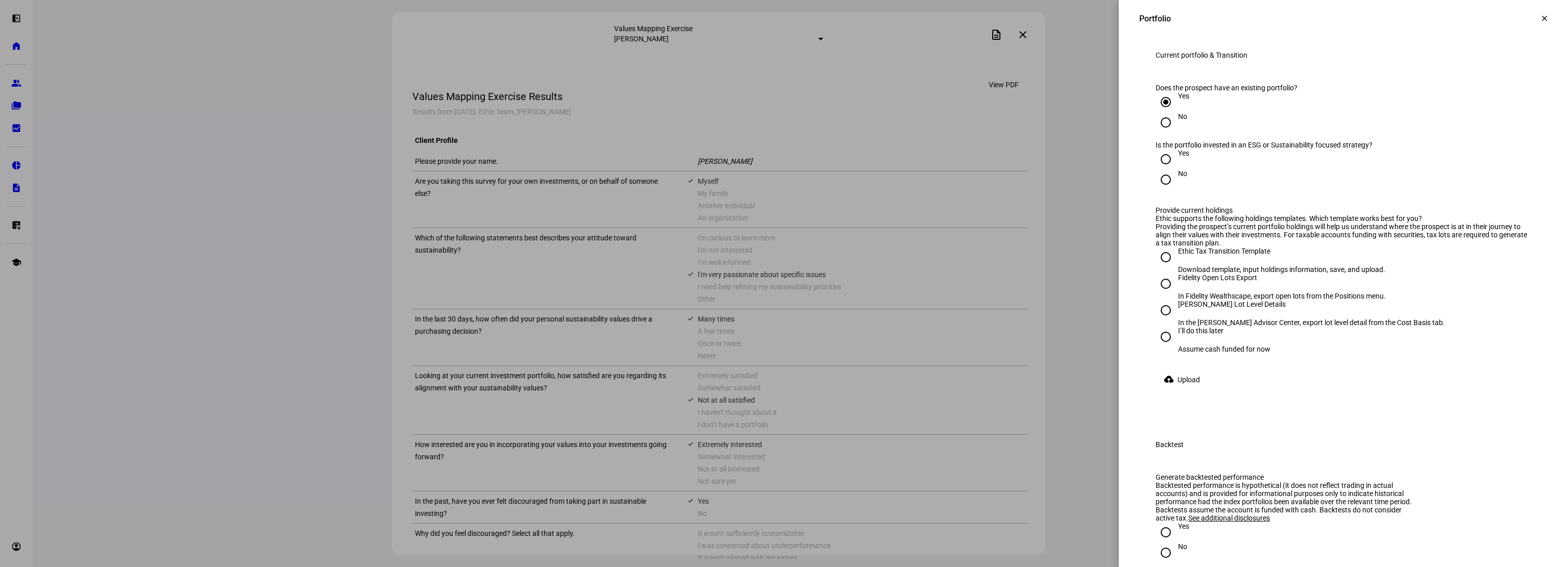
drag, startPoint x: 1156, startPoint y: 333, endPoint x: 1164, endPoint y: 336, distance: 8.5
click at [1157, 169] on input "Yes" at bounding box center [1166, 159] width 21 height 21
radio input "true"
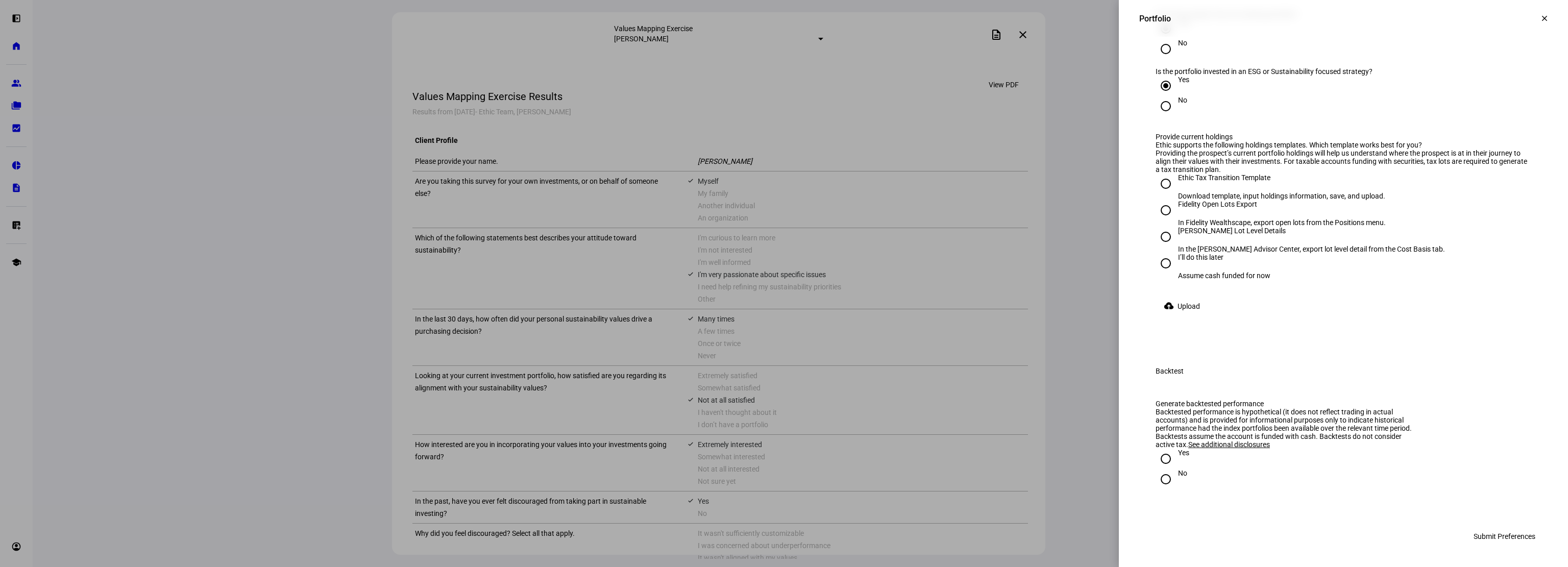
scroll to position [1398, 0]
click at [1159, 463] on input "Yes" at bounding box center [1166, 459] width 21 height 21
radio input "true"
click at [1160, 247] on input "[PERSON_NAME] Lot Level Details In the [PERSON_NAME] Advisor Center, export lot…" at bounding box center [1166, 237] width 21 height 21
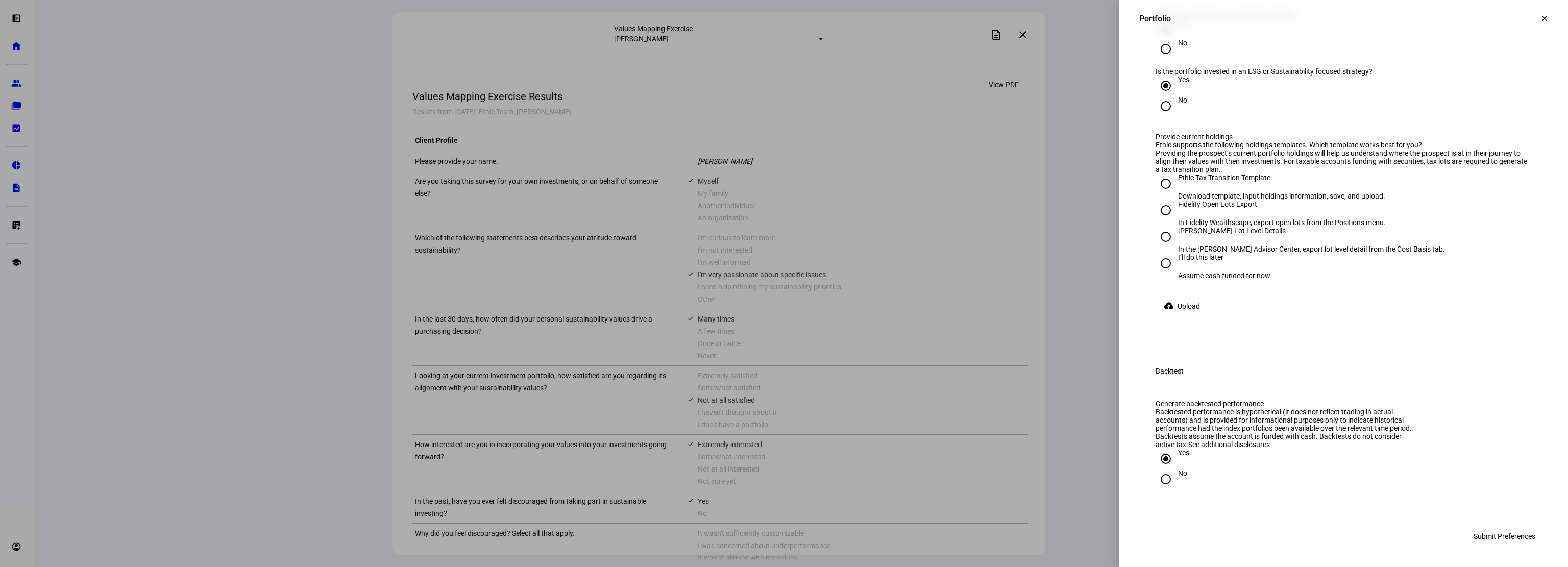
radio input "true"
click at [1160, 194] on input "Ethic Tax Transition Template Download template, input holdings information, sa…" at bounding box center [1166, 184] width 21 height 21
radio input "true"
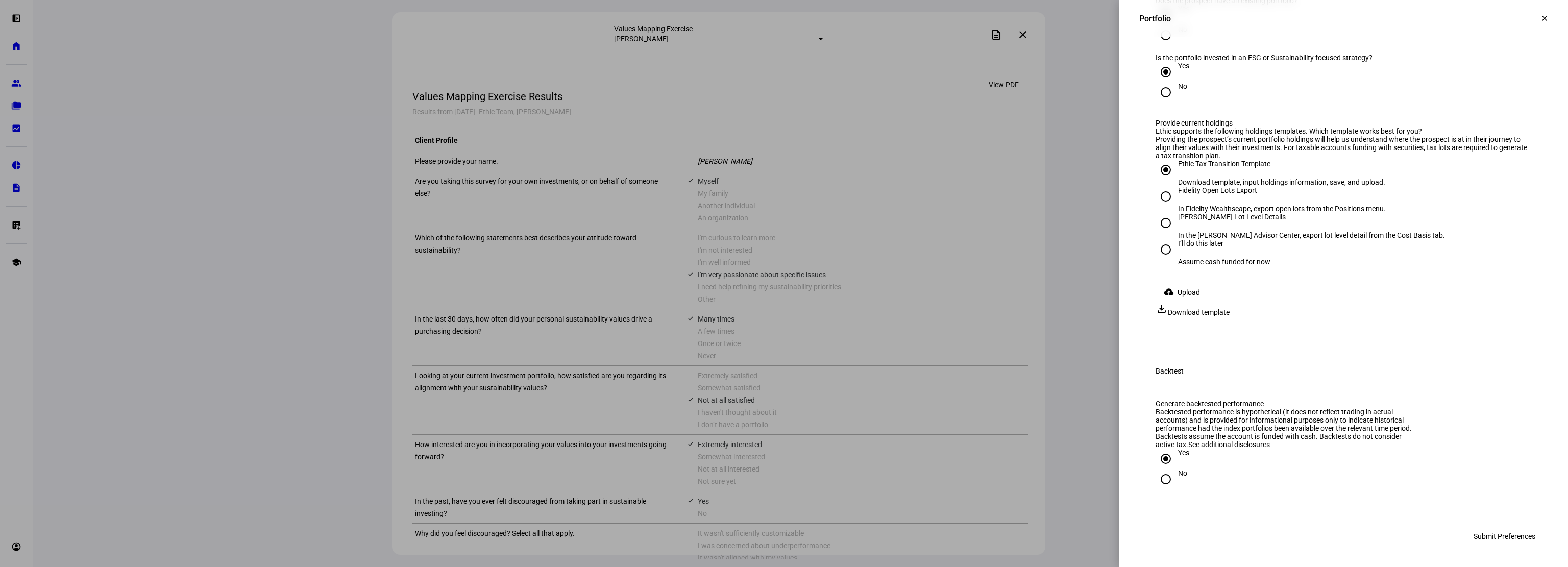
click at [1230, 316] on span "Download template" at bounding box center [1199, 311] width 61 height 8
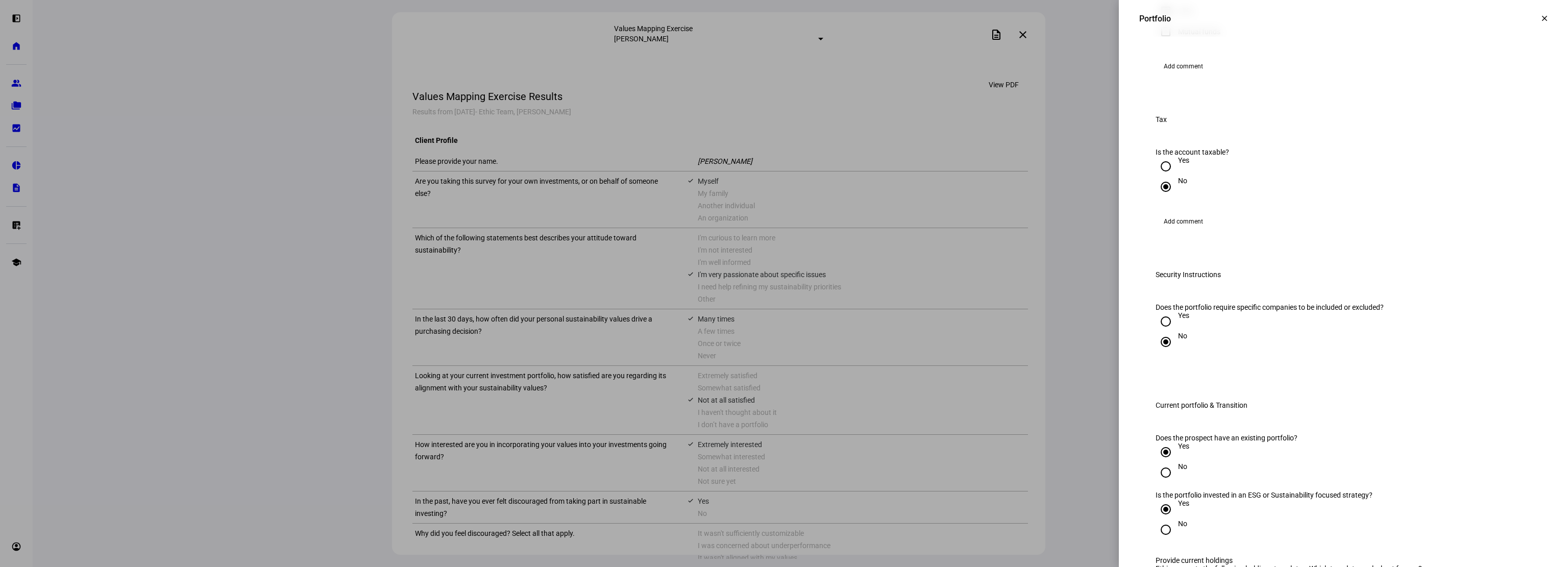
scroll to position [737, 0]
click at [1181, 80] on span "Add comment" at bounding box center [1183, 71] width 40 height 16
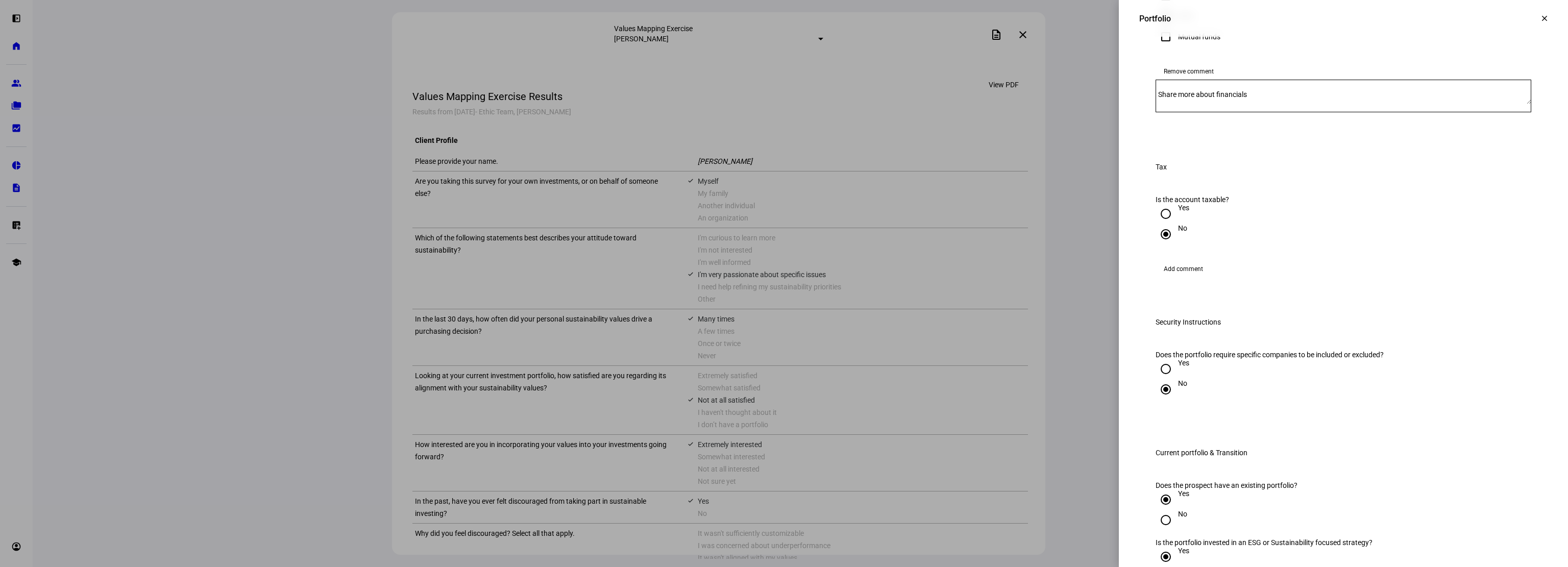
click at [1227, 99] on mat-label "Share more about financials" at bounding box center [1203, 94] width 89 height 8
click at [1227, 104] on textarea "Share more about financials" at bounding box center [1343, 96] width 376 height 16
paste textarea "ESGV and XVV"
click at [1340, 104] on textarea "ESGV and XVV are the two holdings in this account. Can you run a holdings compa…" at bounding box center [1343, 96] width 376 height 16
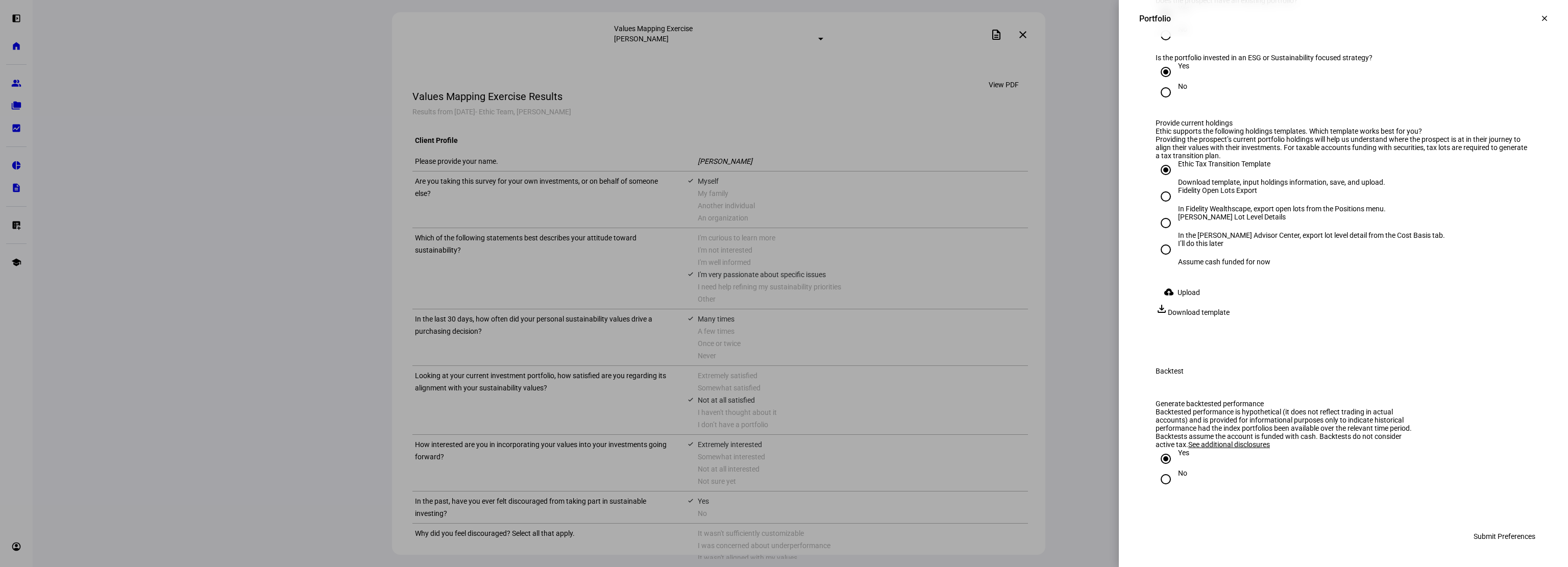
scroll to position [1451, 0]
type textarea "ESGV and XVV are the two holdings in this account, assume 50% each. Can you run…"
click at [1486, 534] on span "Submit Preferences" at bounding box center [1504, 537] width 61 height 21
click at [1159, 240] on input "I’ll do this later Assume cash funded for now" at bounding box center [1166, 249] width 21 height 21
radio input "true"
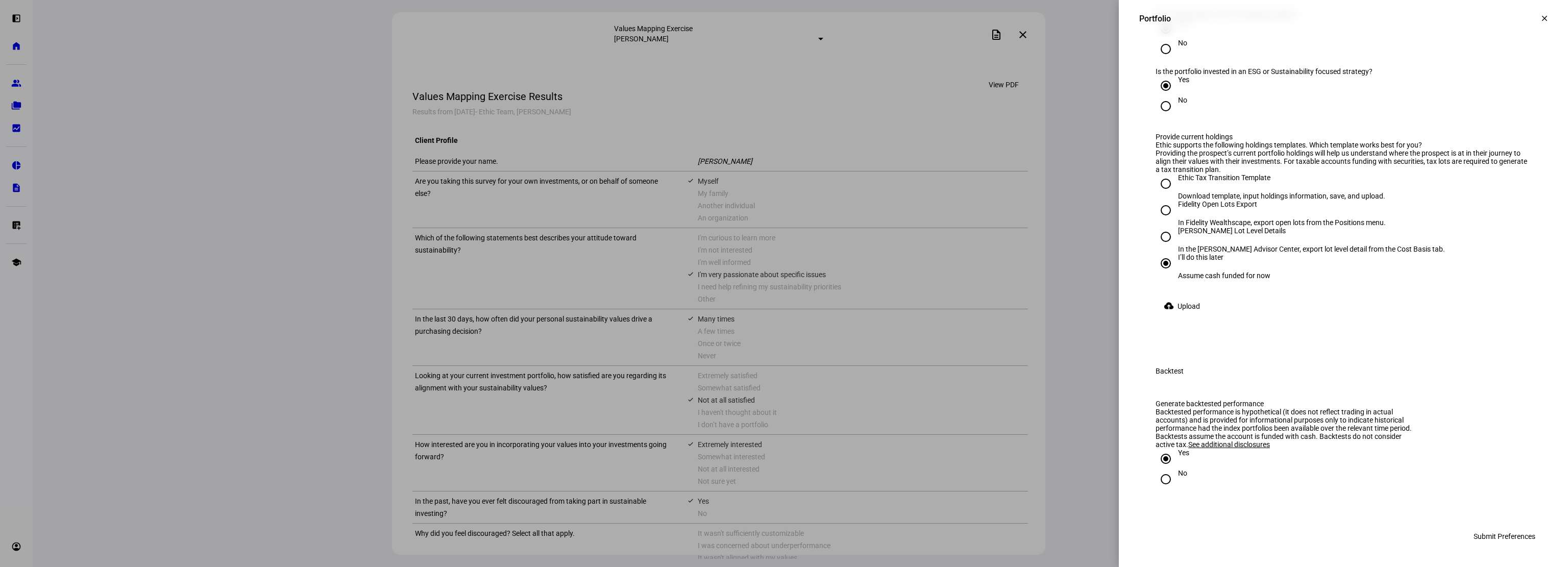
click at [1500, 534] on span "Submit Preferences" at bounding box center [1504, 537] width 61 height 21
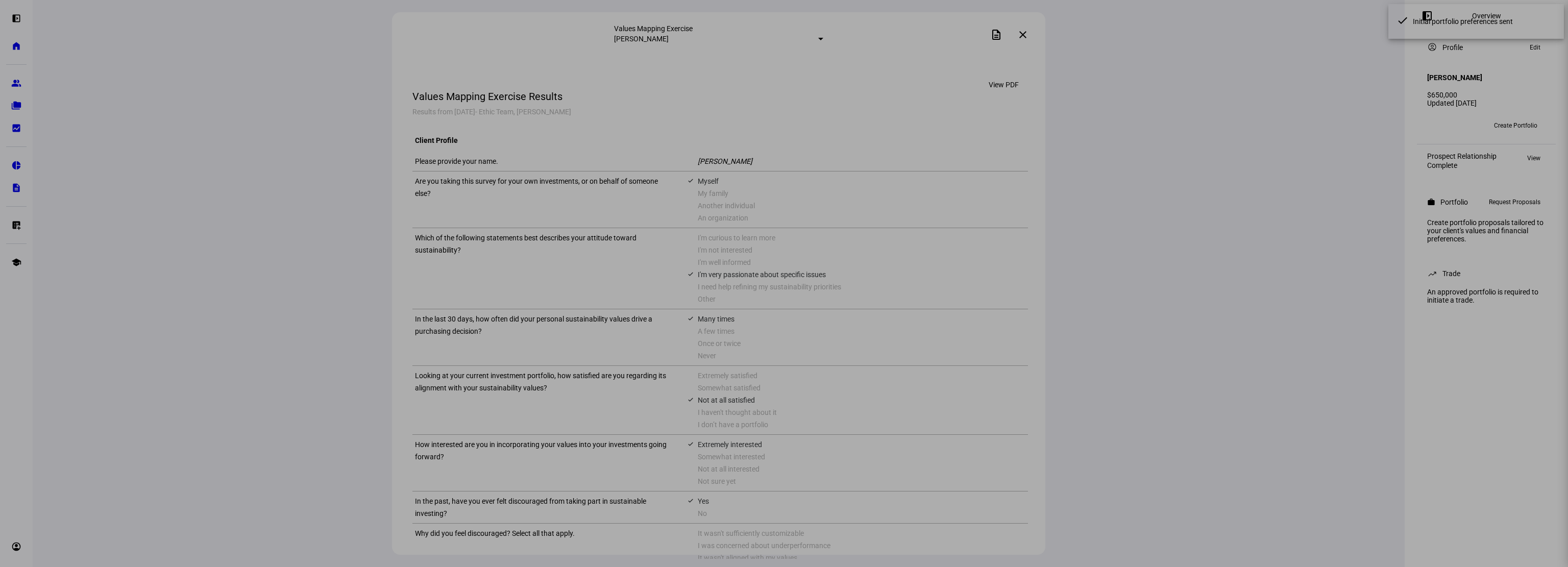
scroll to position [396, 0]
